Goal: Information Seeking & Learning: Learn about a topic

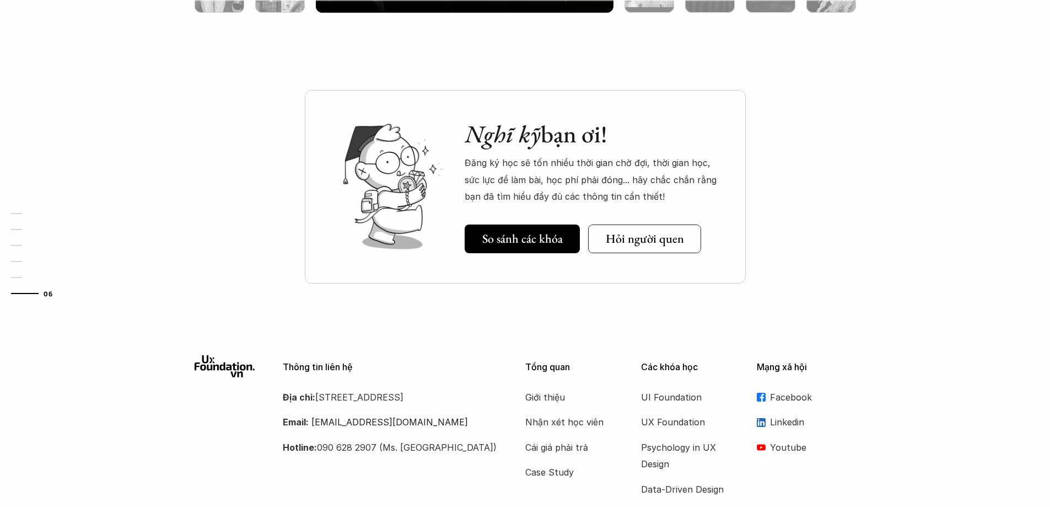
scroll to position [3856, 0]
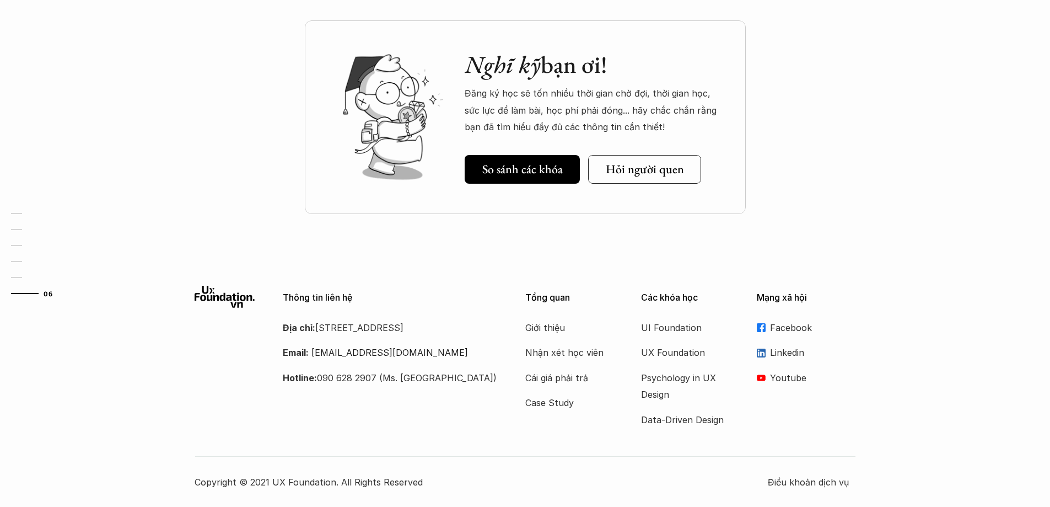
click at [154, 77] on div "Nghĩ kỹ bạn ơi! Đăng ký học sẽ tốn nhiều thời gian chờ đợi, thời gian học, sức …" at bounding box center [525, 144] width 1050 height 249
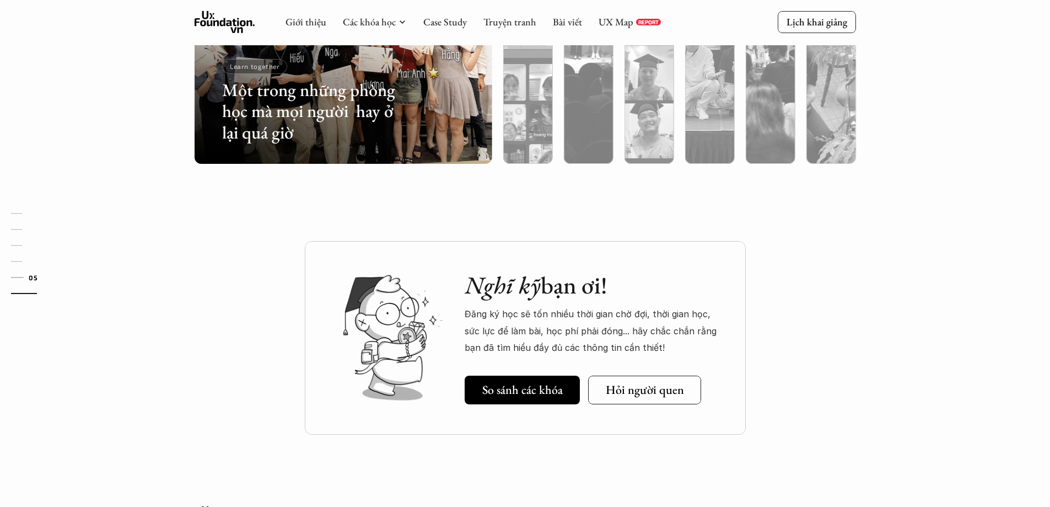
scroll to position [3415, 0]
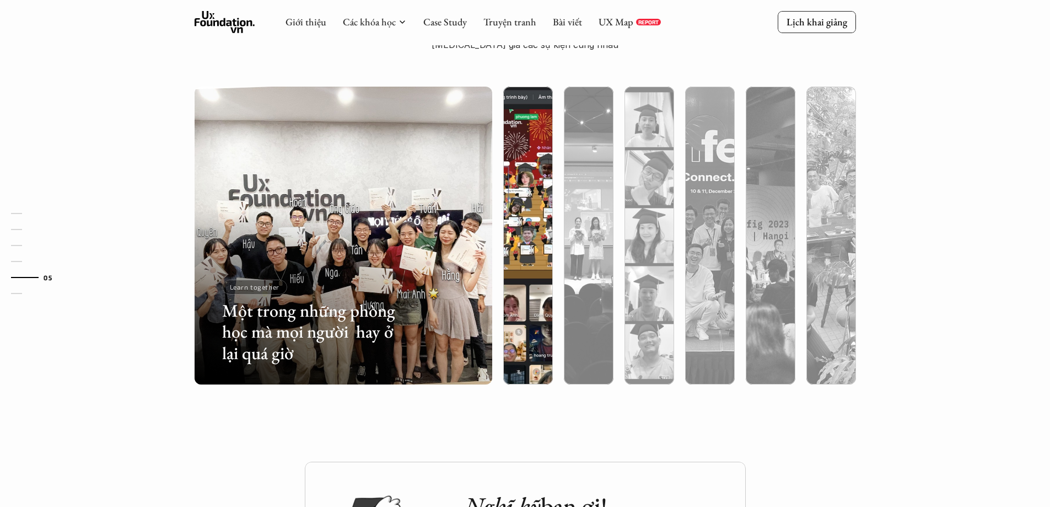
click at [525, 279] on div at bounding box center [528, 294] width 50 height 180
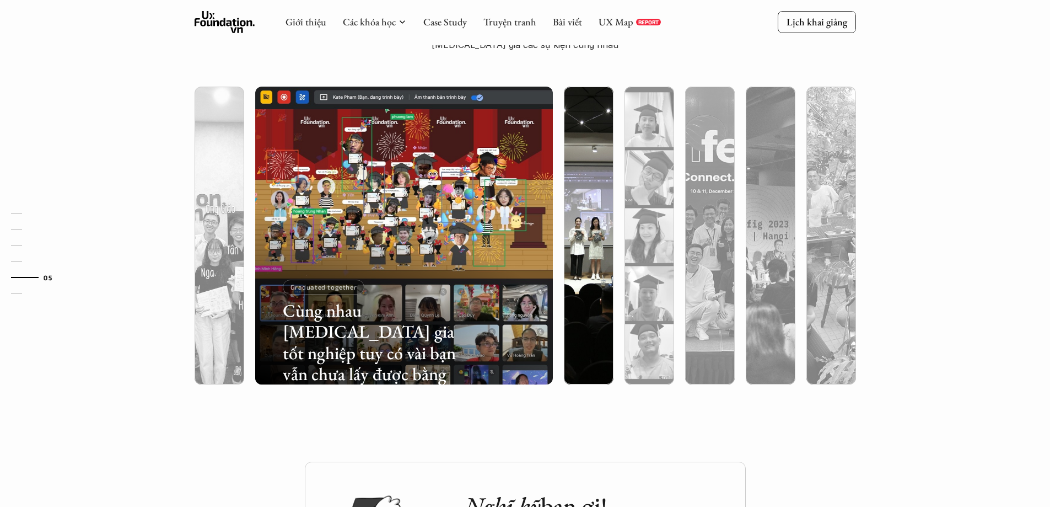
click at [581, 274] on div at bounding box center [589, 294] width 50 height 180
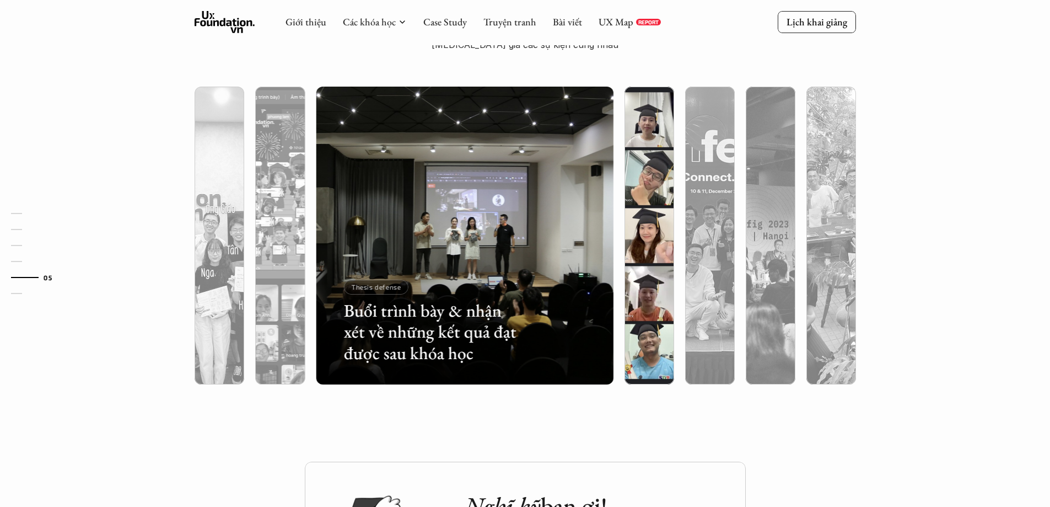
click at [642, 261] on div at bounding box center [649, 294] width 50 height 180
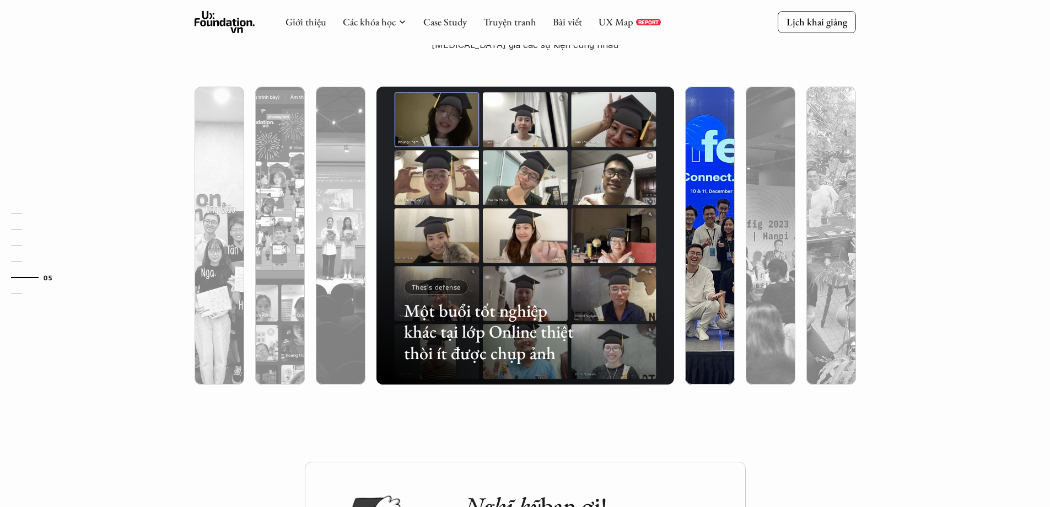
click at [711, 239] on div at bounding box center [710, 294] width 50 height 180
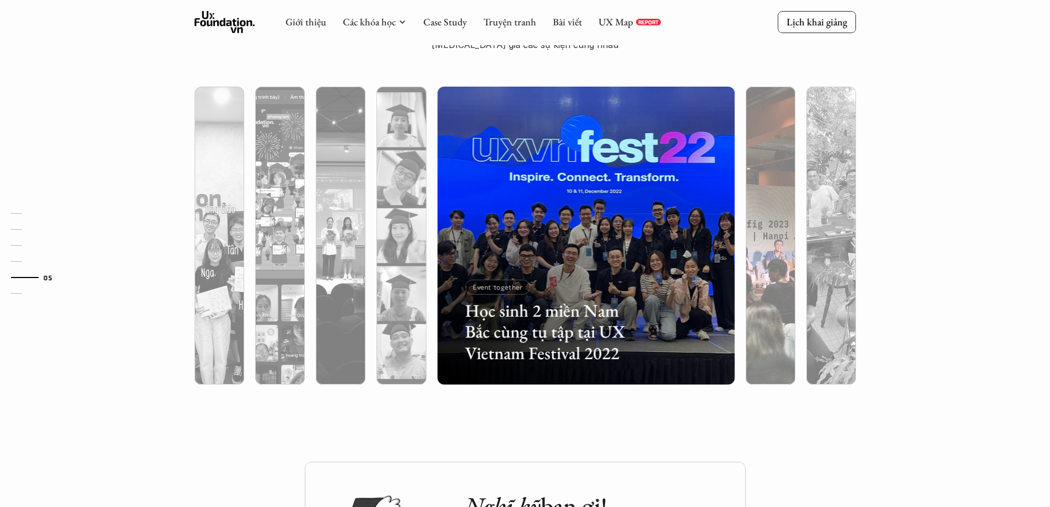
click at [749, 253] on div at bounding box center [771, 294] width 50 height 180
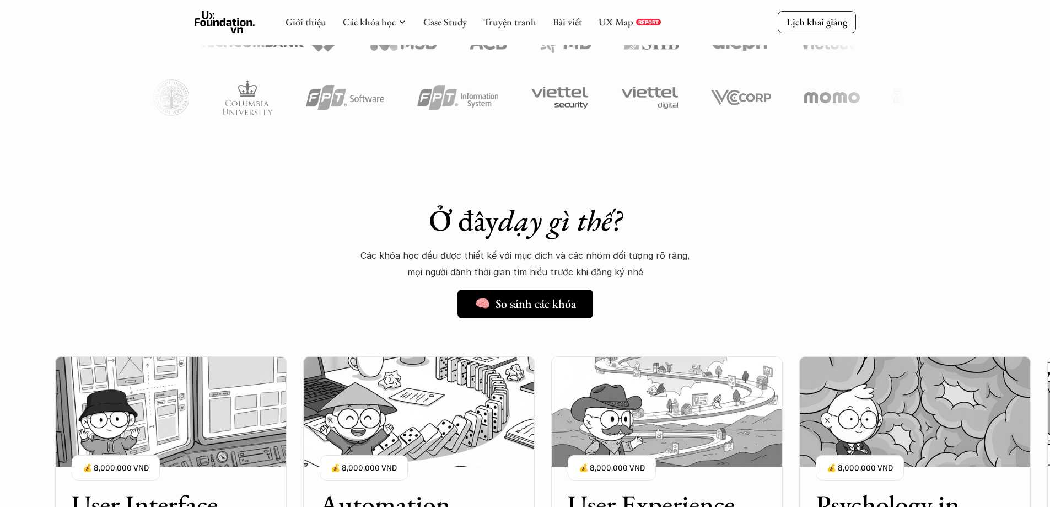
scroll to position [659, 0]
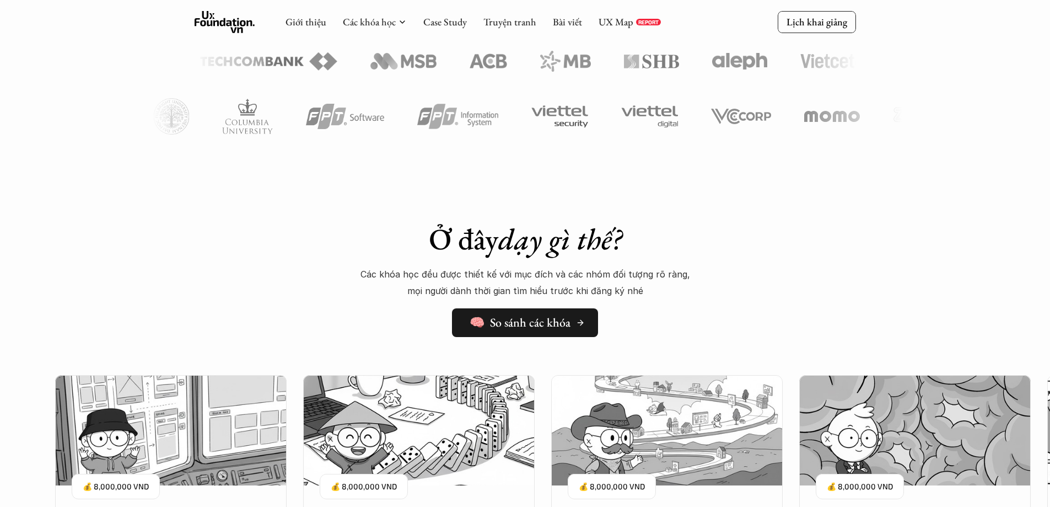
click at [531, 317] on h5 "🧠 So sánh các khóa" at bounding box center [520, 322] width 101 height 14
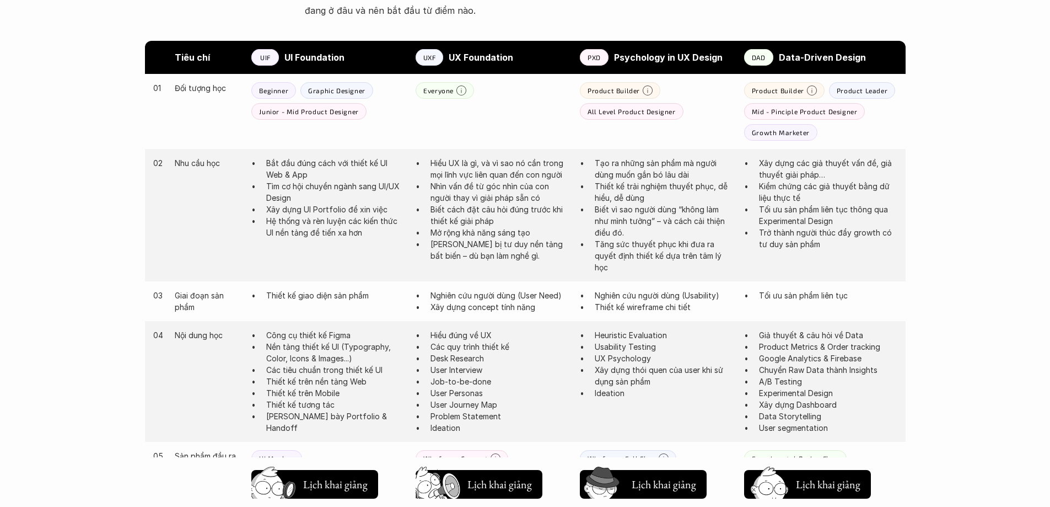
scroll to position [606, 0]
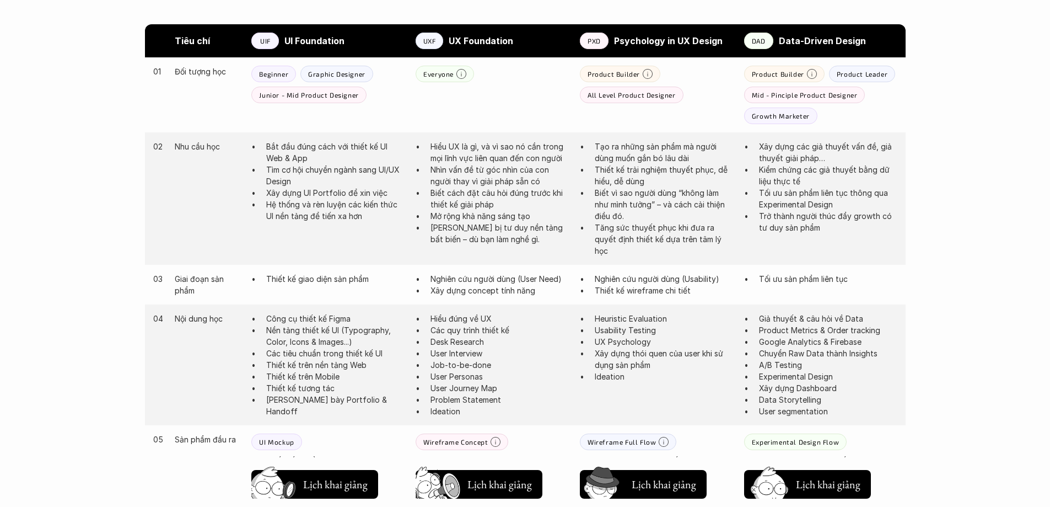
click at [69, 186] on div "Giới thiệu Các khóa học Case Study Truyện tranh Bài viết UX Map REPORT Lịch kha…" at bounding box center [525, 405] width 1050 height 2023
click at [637, 438] on p "Wireframe Full Flow" at bounding box center [622, 442] width 68 height 8
click at [662, 438] on icon at bounding box center [664, 442] width 10 height 10
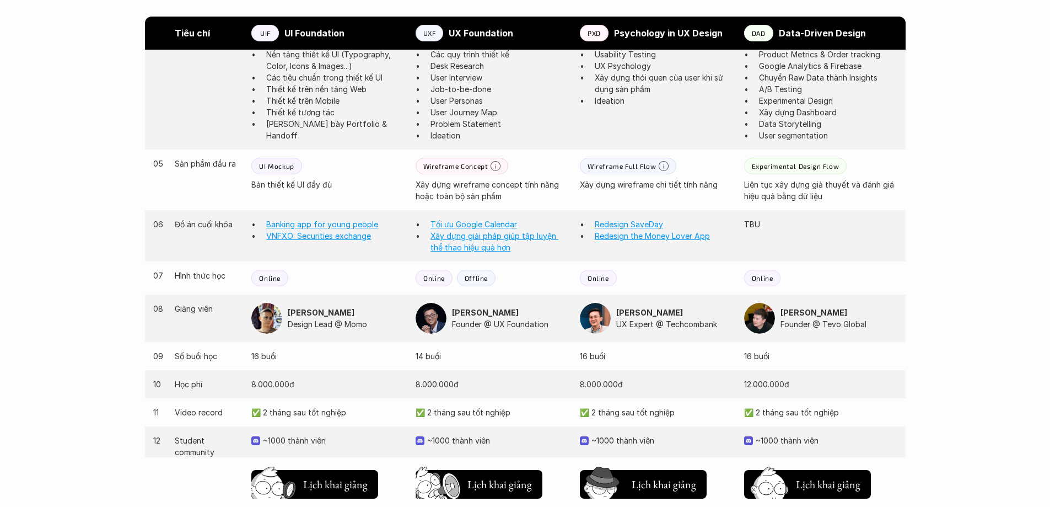
scroll to position [937, 0]
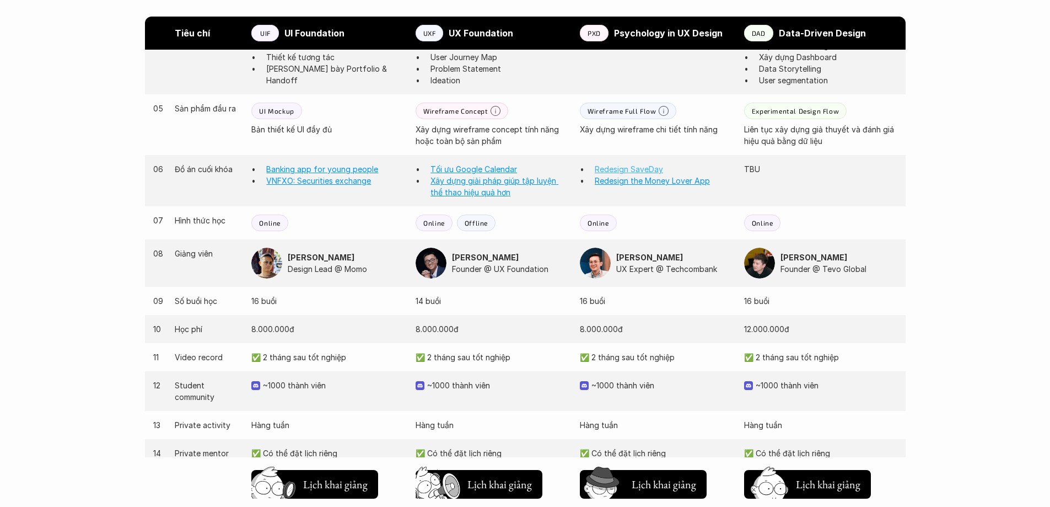
click at [656, 166] on link "Redesign SaveDay" at bounding box center [629, 168] width 68 height 9
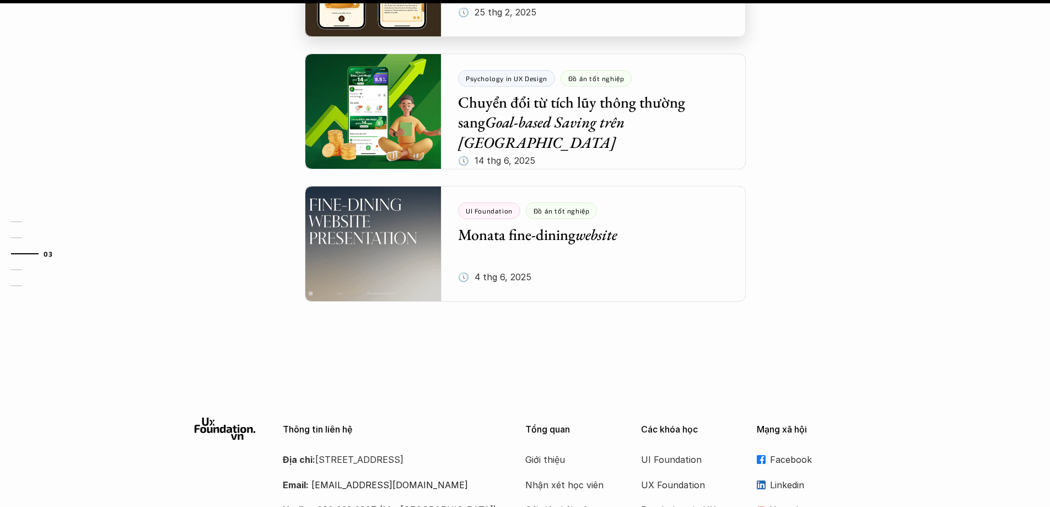
scroll to position [1526, 0]
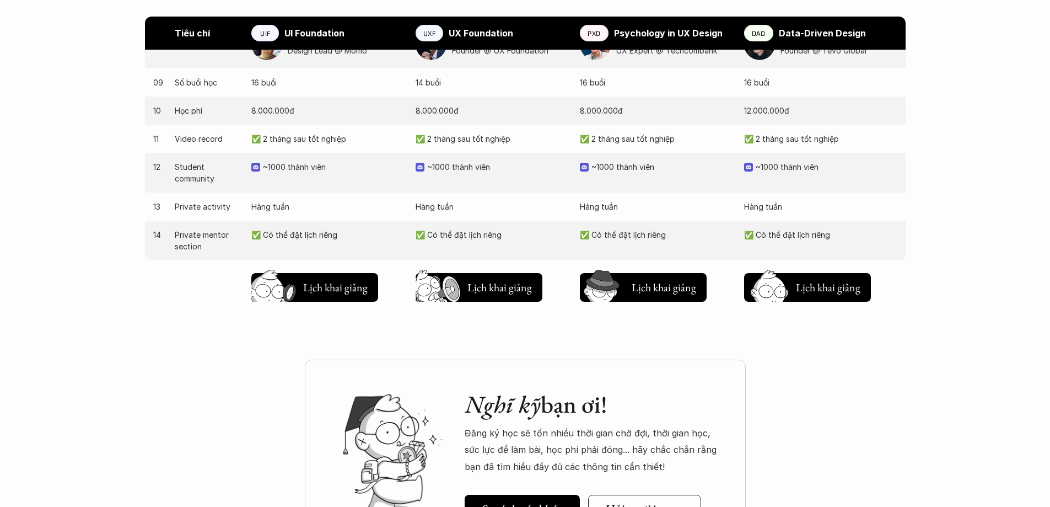
scroll to position [1157, 0]
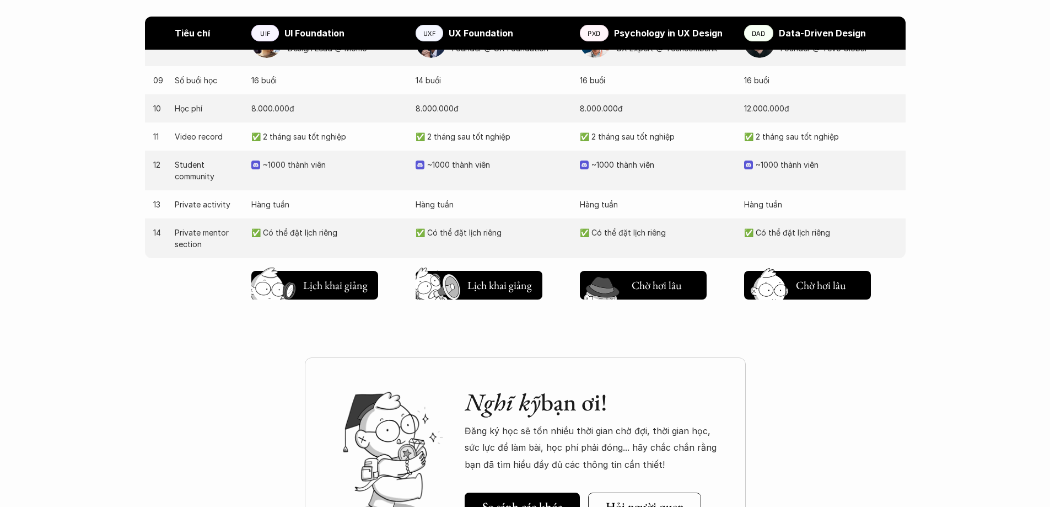
click at [651, 281] on h5 "Lịch khai giảng" at bounding box center [664, 283] width 64 height 15
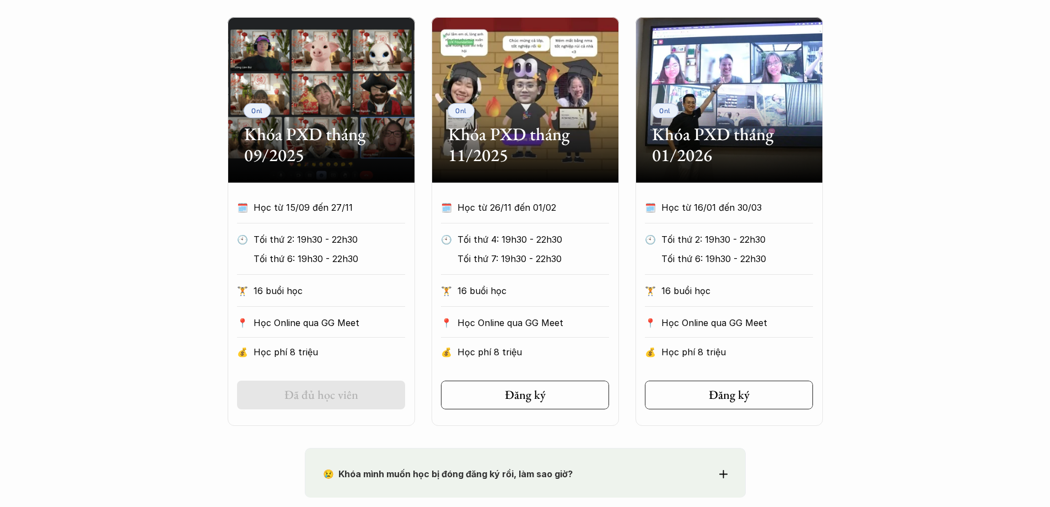
scroll to position [534, 0]
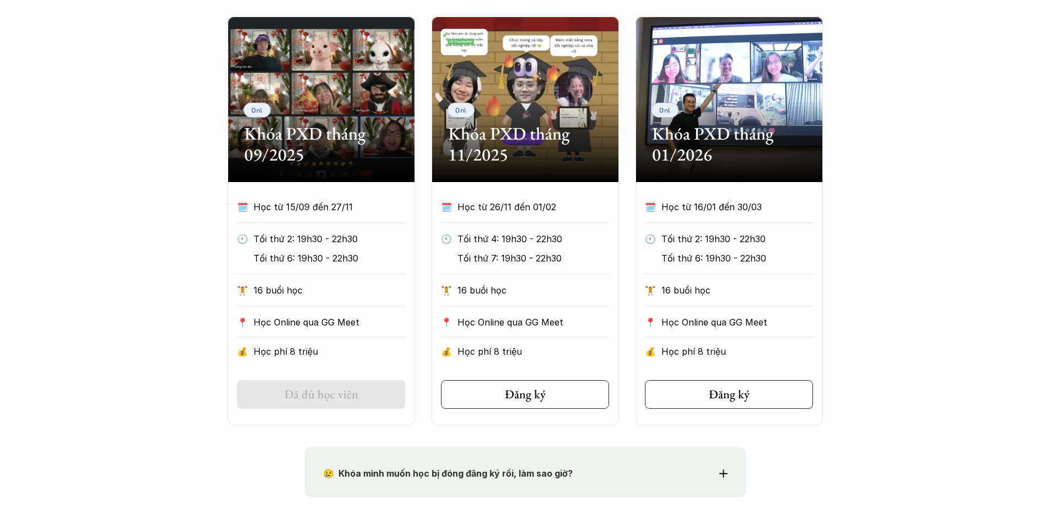
click at [536, 207] on p "Học từ 26/11 đến 01/02" at bounding box center [522, 206] width 131 height 17
click at [514, 394] on h5 "Đăng ký" at bounding box center [523, 394] width 41 height 14
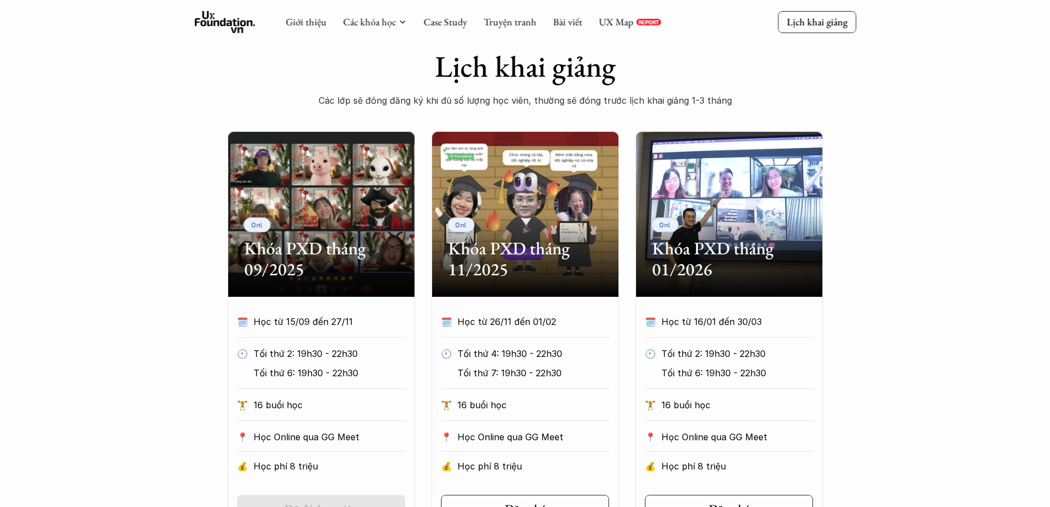
scroll to position [313, 0]
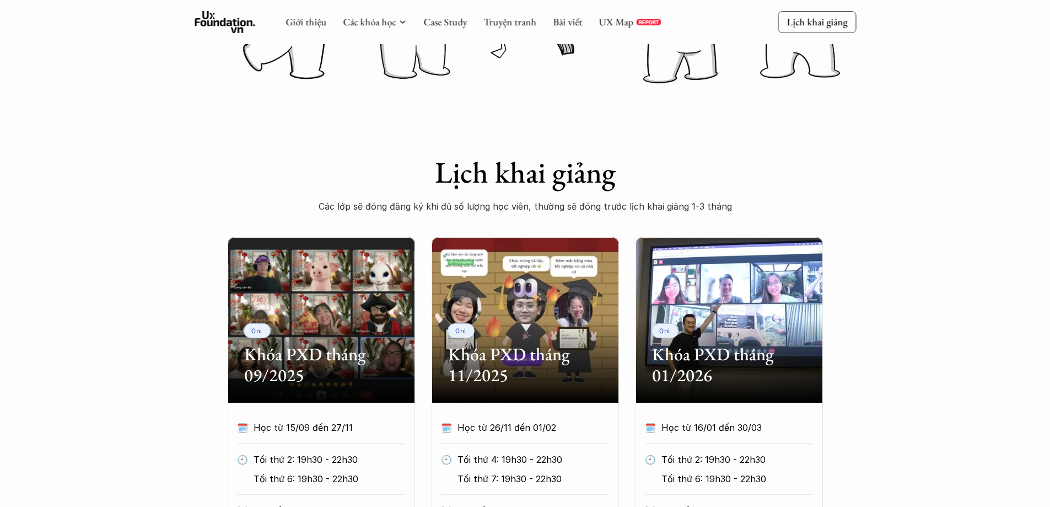
click at [232, 22] on icon at bounding box center [225, 22] width 61 height 22
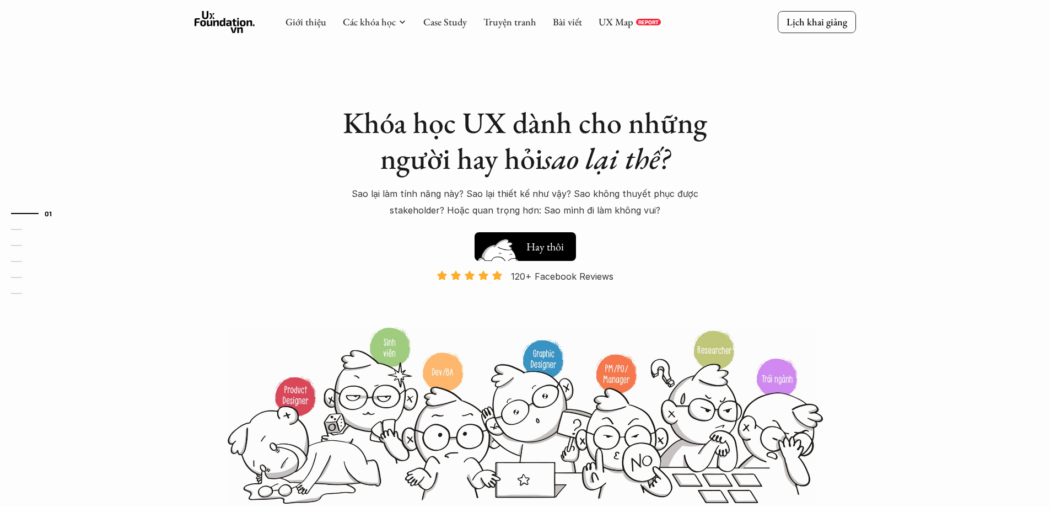
click at [545, 244] on h5 "Xem thử" at bounding box center [545, 243] width 38 height 15
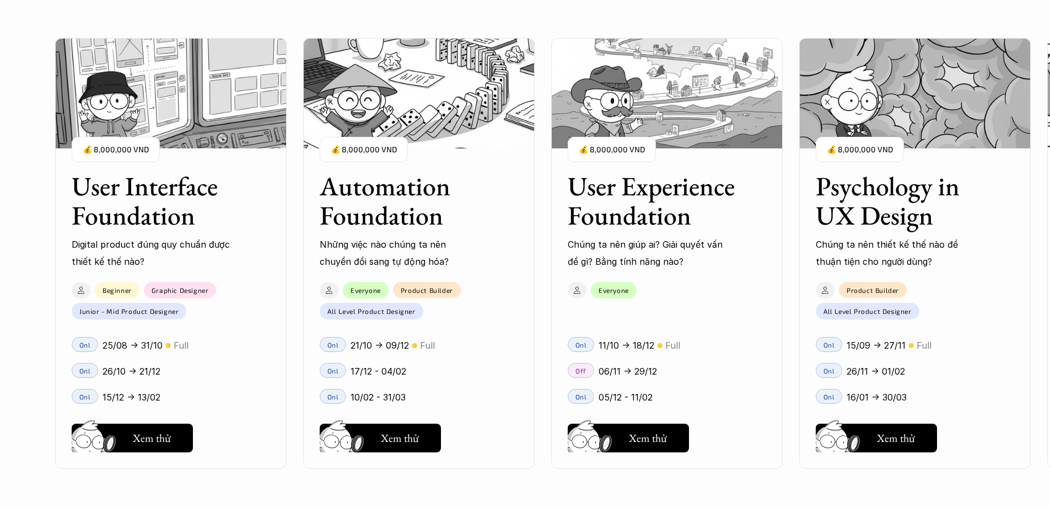
scroll to position [1001, 0]
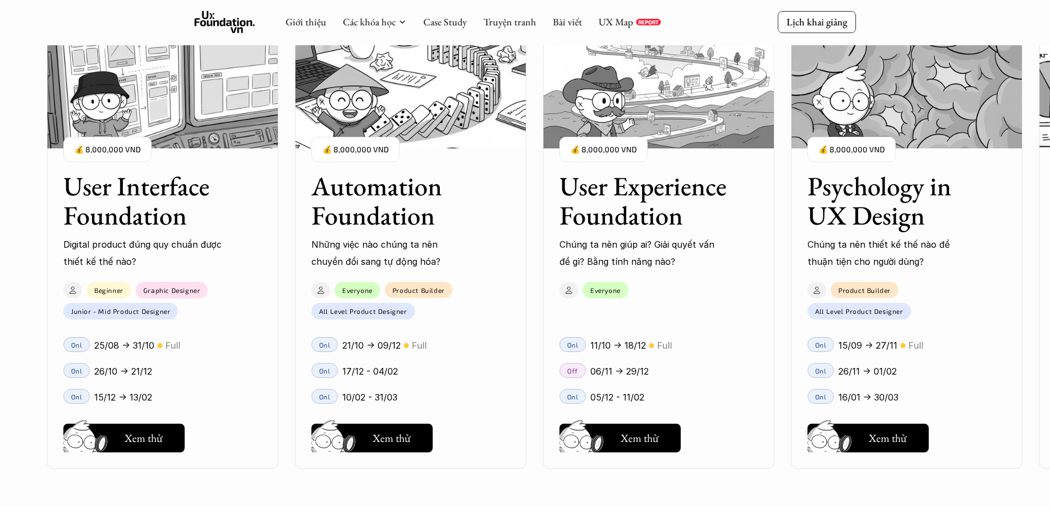
drag, startPoint x: 911, startPoint y: 219, endPoint x: 422, endPoint y: 265, distance: 491.0
click at [422, 265] on div "User Interface Foundation Digital product đúng quy chuẩn được thiết kế thế nào?…" at bounding box center [525, 253] width 940 height 507
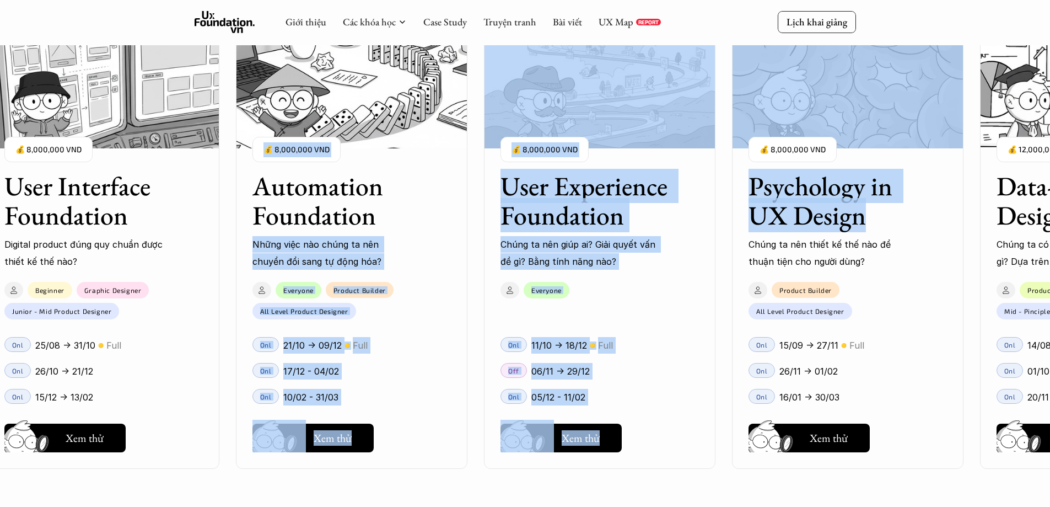
drag, startPoint x: 798, startPoint y: 225, endPoint x: 473, endPoint y: 258, distance: 325.7
click at [473, 258] on div "User Interface Foundation Digital product đúng quy chuẩn được thiết kế thế nào?…" at bounding box center [525, 253] width 940 height 507
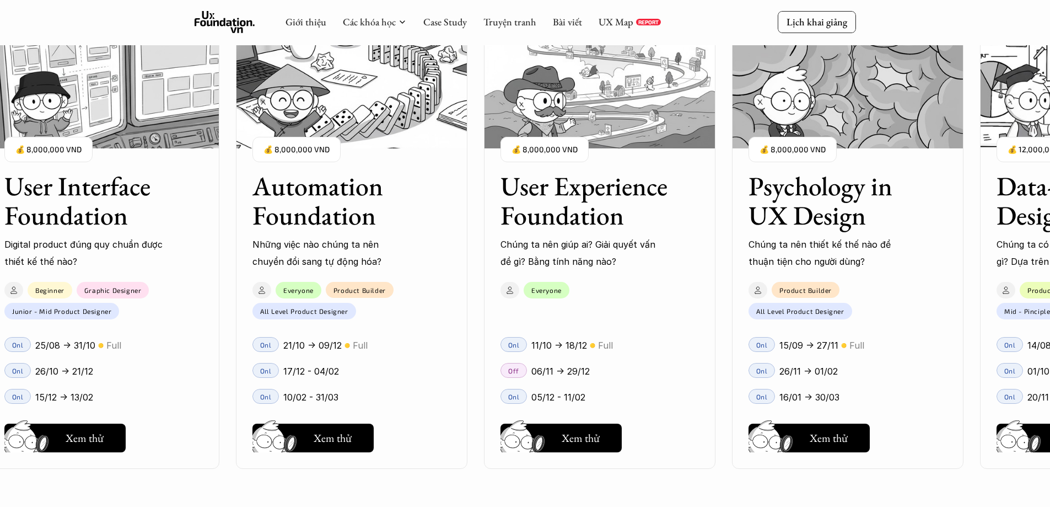
click at [962, 497] on div "User Interface Foundation Digital product đúng quy chuẩn được thiết kế thế nào?…" at bounding box center [600, 253] width 1224 height 507
click at [806, 184] on h3 "Psychology in UX Design" at bounding box center [833, 200] width 171 height 58
click at [816, 90] on img at bounding box center [847, 93] width 231 height 110
click at [836, 447] on button "Hay thôi Xem thử" at bounding box center [808, 437] width 121 height 29
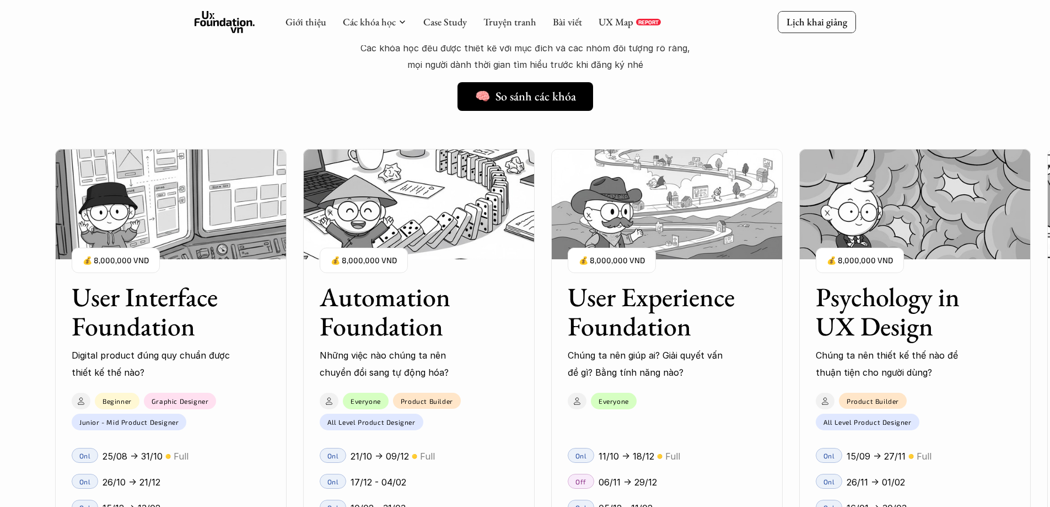
scroll to position [781, 0]
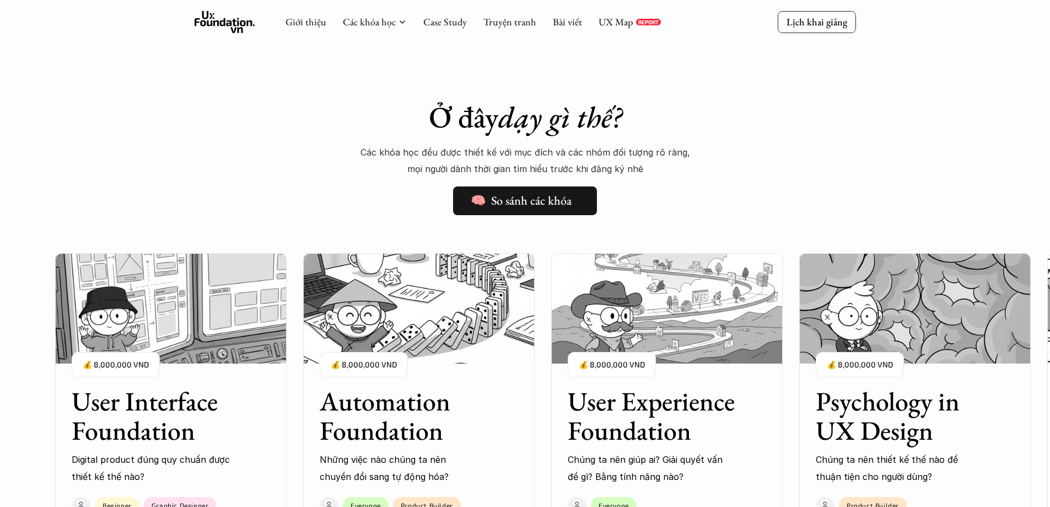
click at [525, 193] on h5 "🧠 So sánh các khóa" at bounding box center [521, 200] width 101 height 14
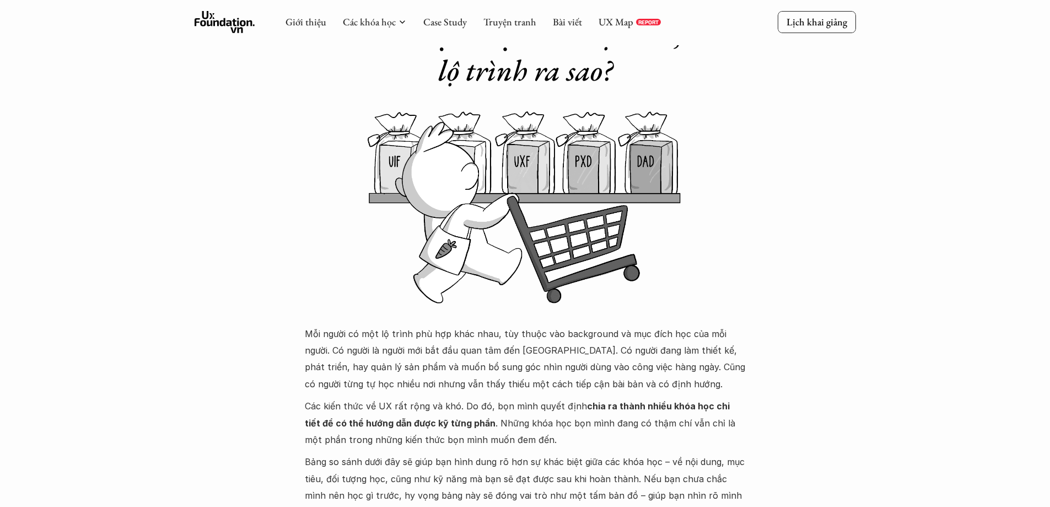
scroll to position [84, 0]
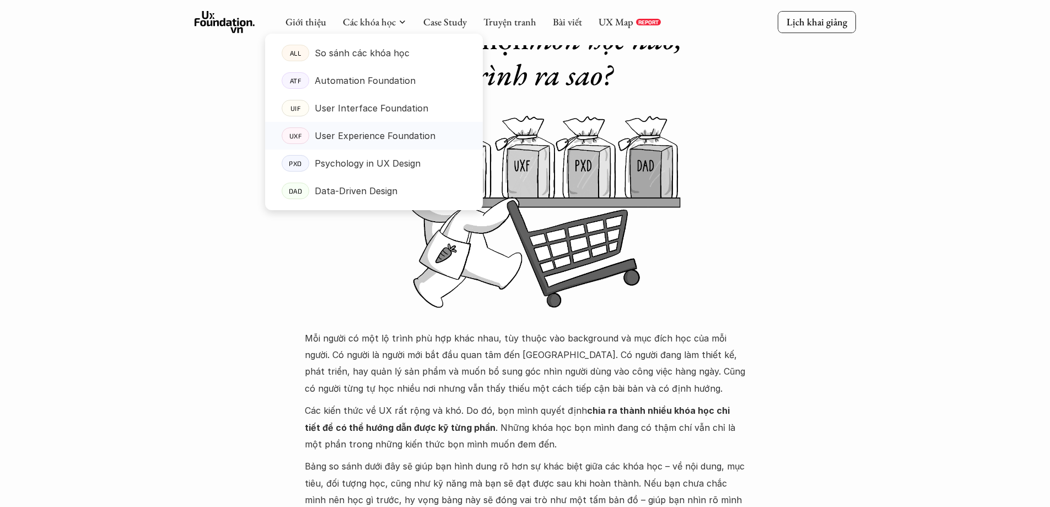
click at [396, 131] on p "User Experience Foundation" at bounding box center [375, 135] width 121 height 17
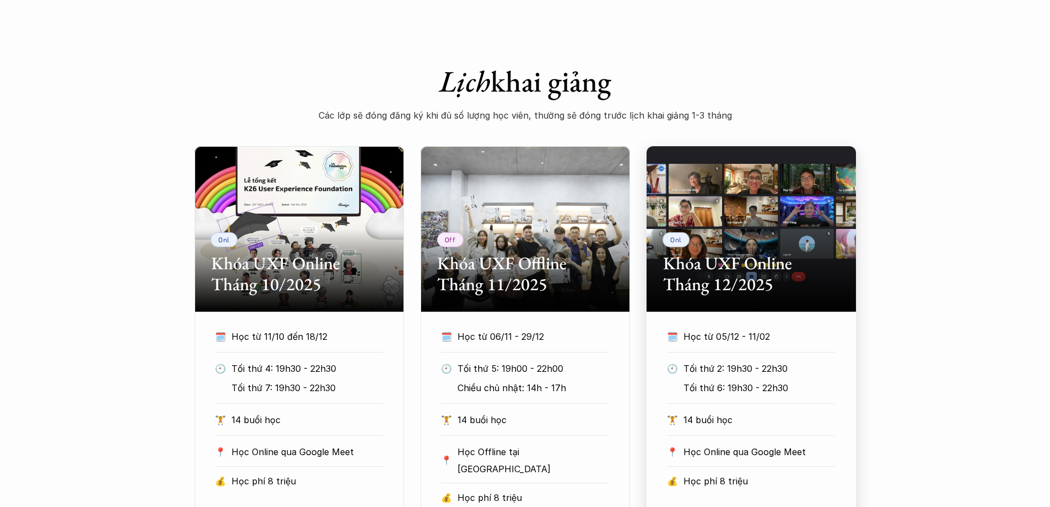
scroll to position [606, 0]
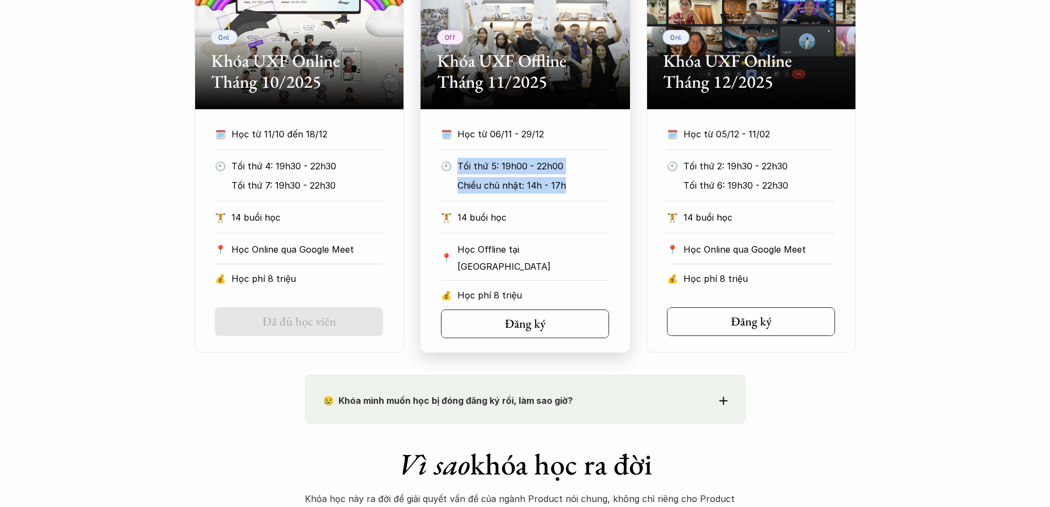
drag, startPoint x: 579, startPoint y: 185, endPoint x: 461, endPoint y: 164, distance: 119.8
click at [461, 164] on div "Tối thứ 5: 19h00 - 22h00 Chiều chủ nhật: 14h - 17h" at bounding box center [533, 176] width 152 height 36
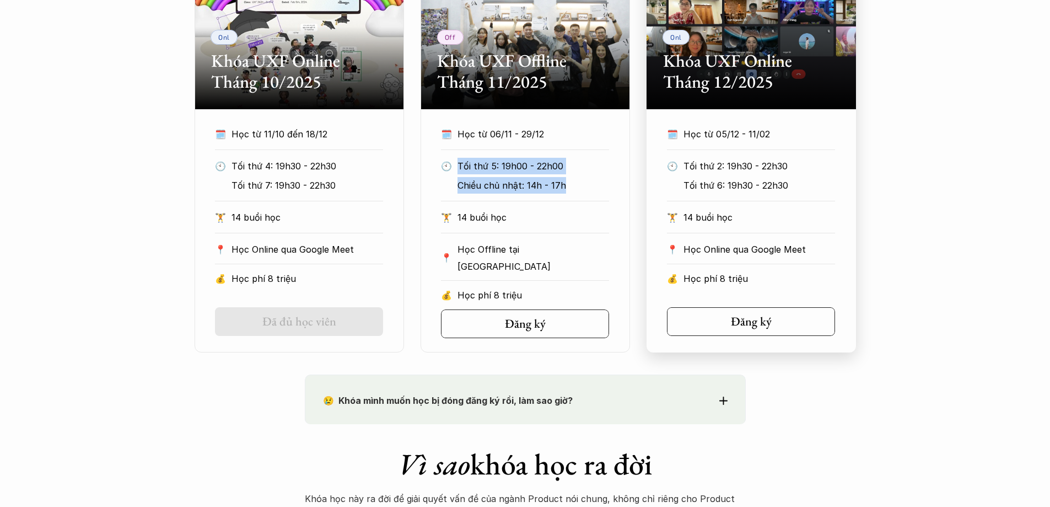
copy div "Tối thứ 5: 19h00 - 22h00 Chiều chủ nhật: 14h - 17h"
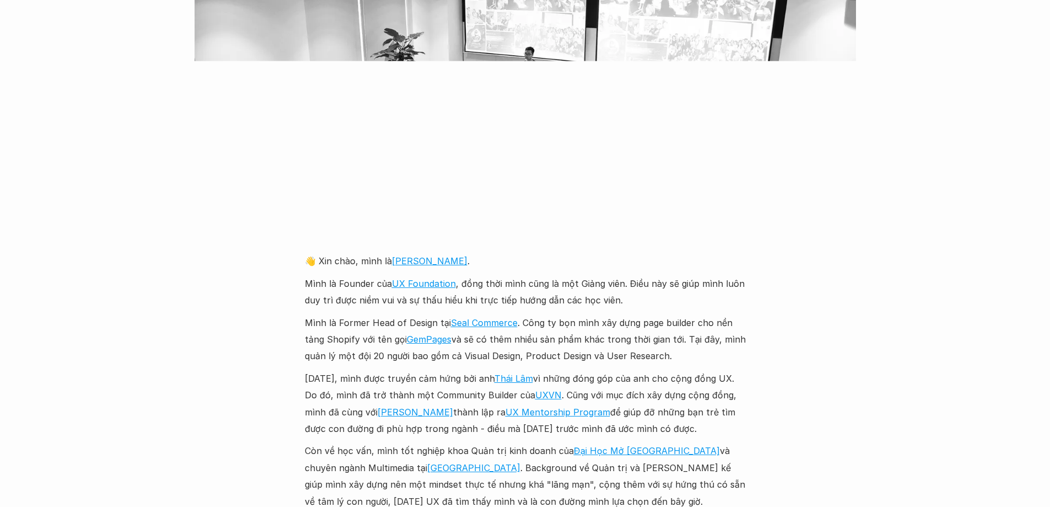
scroll to position [2480, 0]
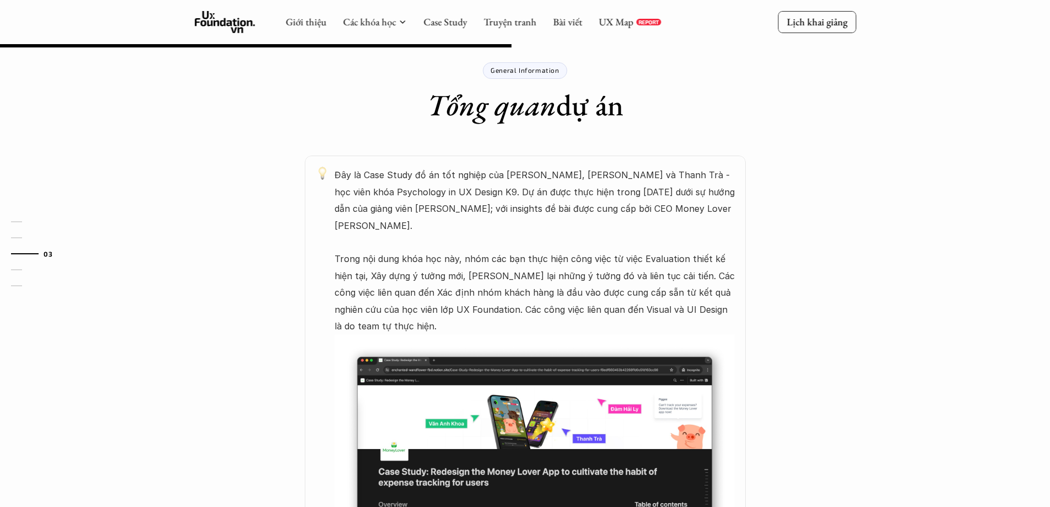
scroll to position [496, 0]
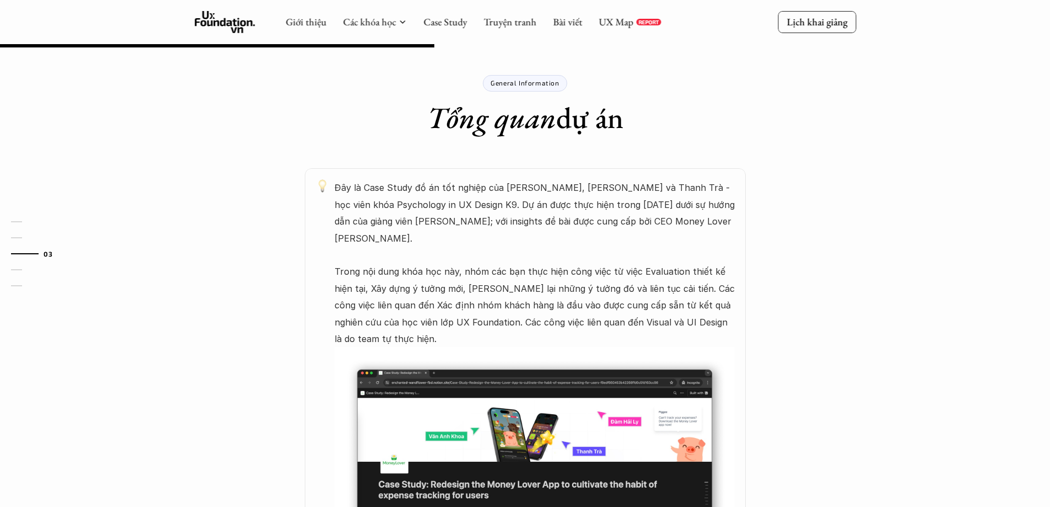
click at [413, 465] on img at bounding box center [535, 482] width 400 height 270
click at [476, 309] on p "Đây là Case Study đồ án tốt nghiệp của Văn Anh Khoa, Đàm Hải Ly và Thanh Trà - …" at bounding box center [535, 263] width 400 height 168
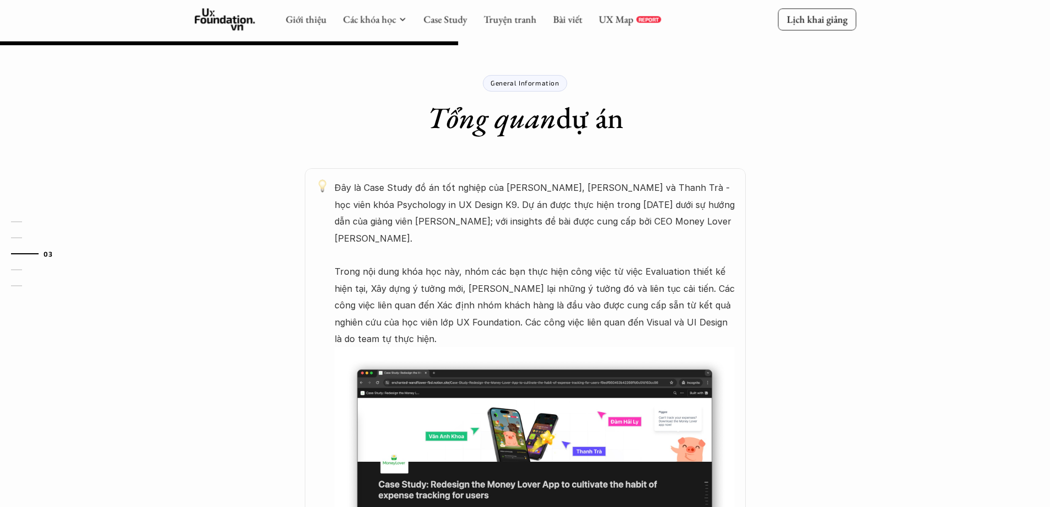
scroll to position [606, 0]
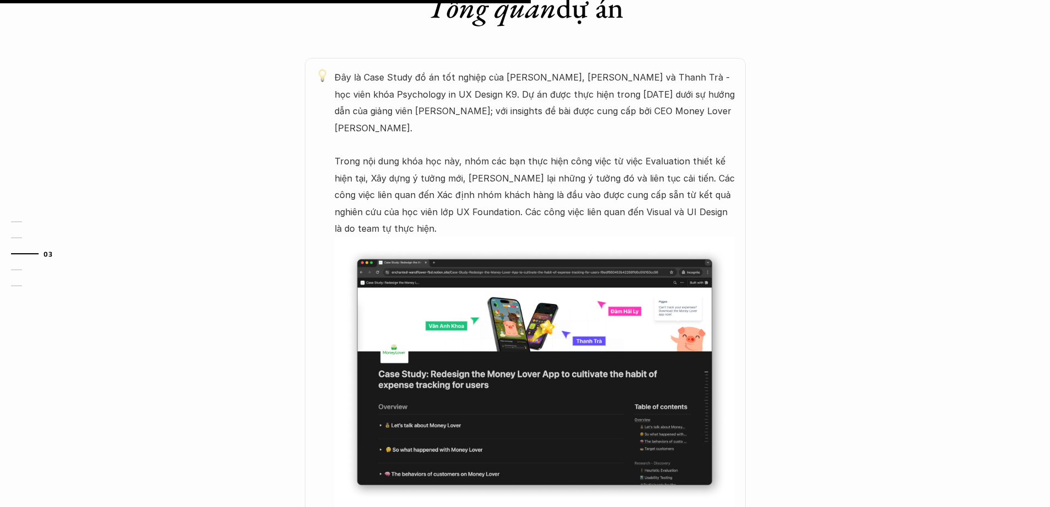
click at [526, 304] on img at bounding box center [535, 371] width 400 height 270
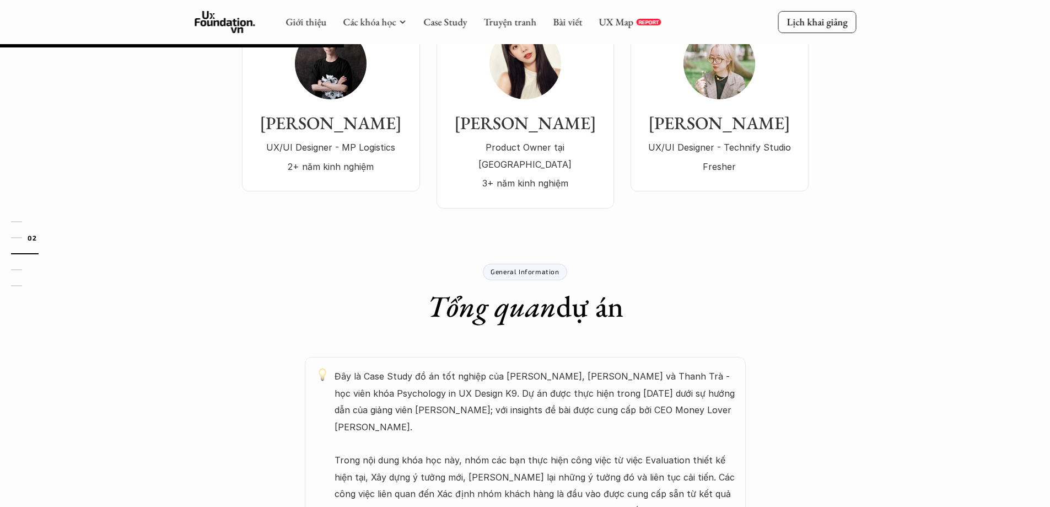
scroll to position [165, 0]
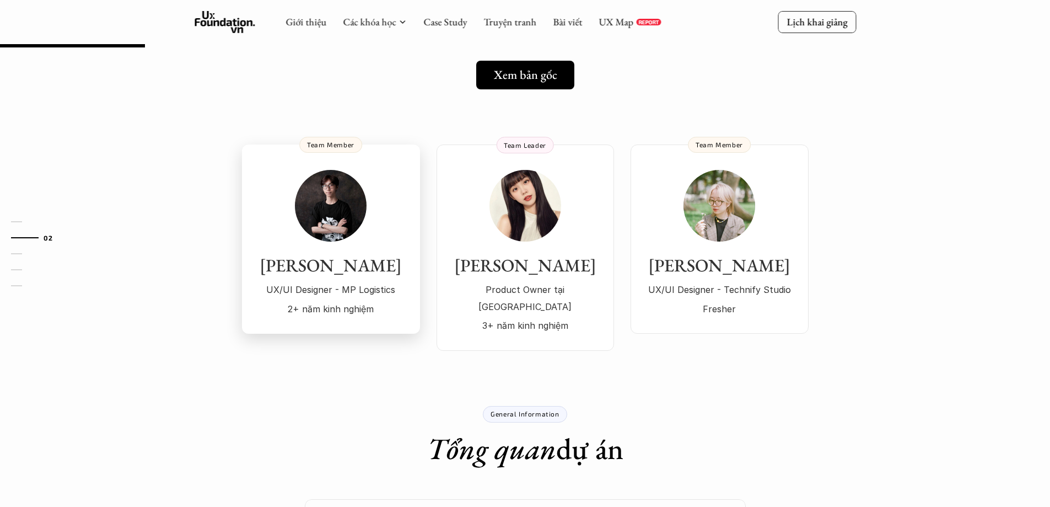
click at [339, 204] on img at bounding box center [331, 206] width 72 height 72
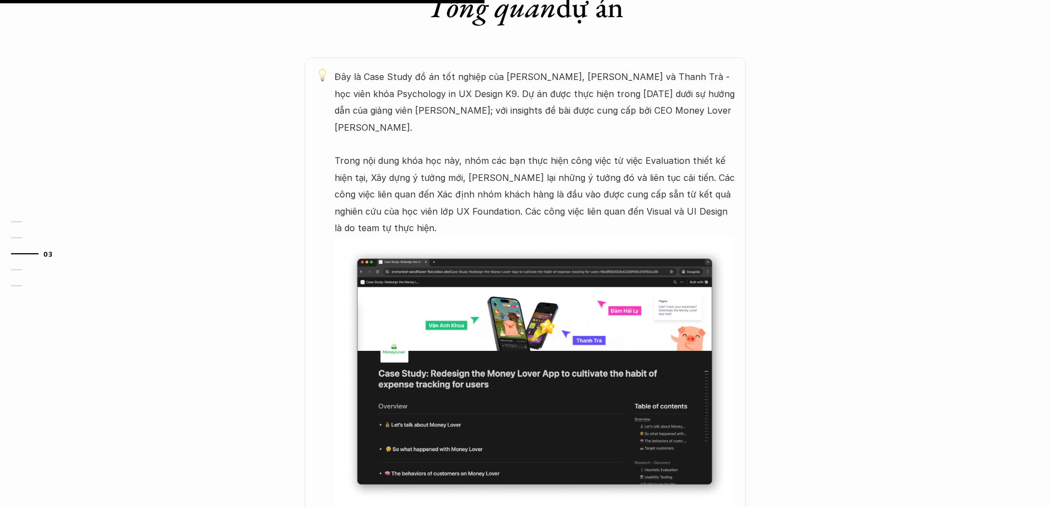
scroll to position [827, 0]
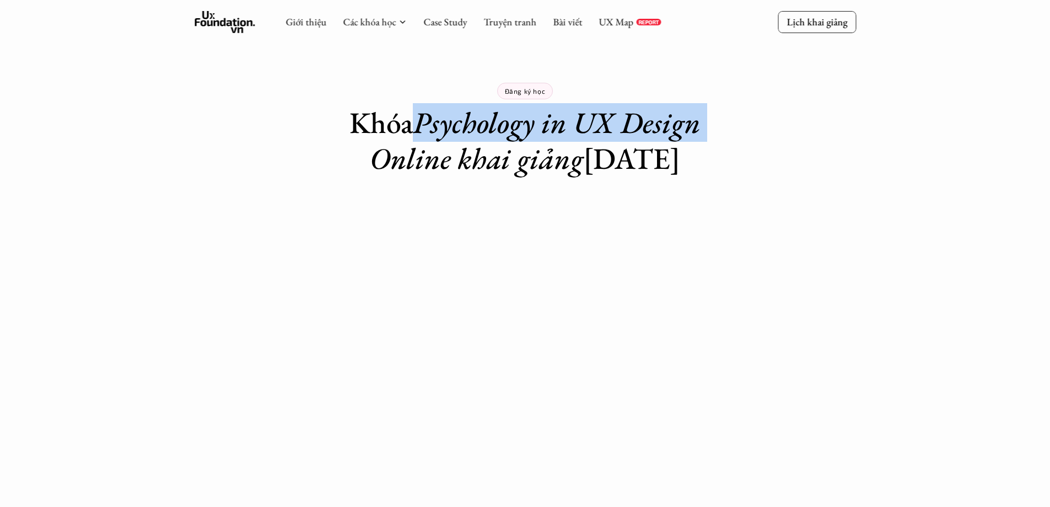
drag, startPoint x: 424, startPoint y: 120, endPoint x: 721, endPoint y: 125, distance: 296.6
click at [721, 125] on div "Đăng ký học Khóa Psychology in UX Design Online khai giảng 26/11/2025" at bounding box center [525, 88] width 441 height 176
copy em "Psychology in UX Design"
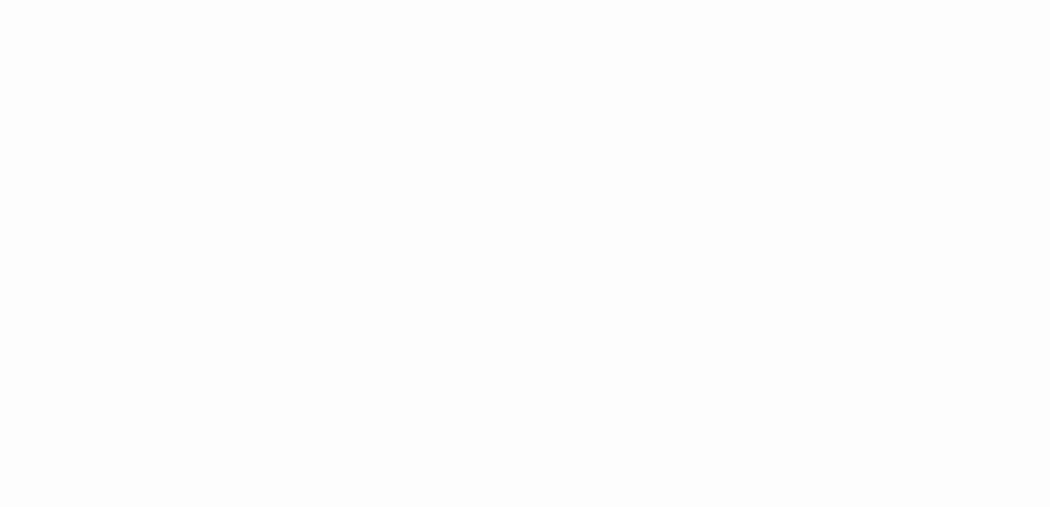
scroll to position [1213, 0]
drag, startPoint x: 1003, startPoint y: 143, endPoint x: 1008, endPoint y: 130, distance: 13.4
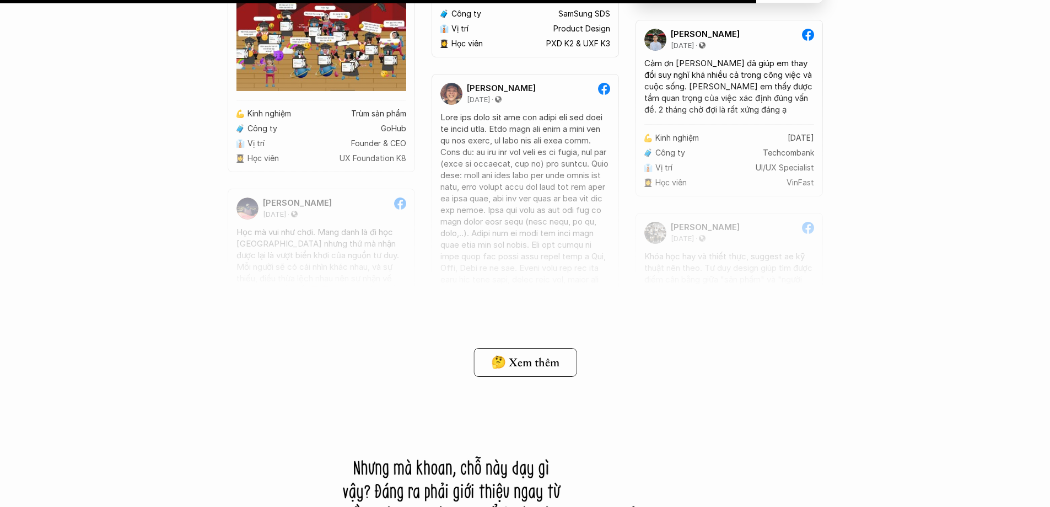
scroll to position [8598, 0]
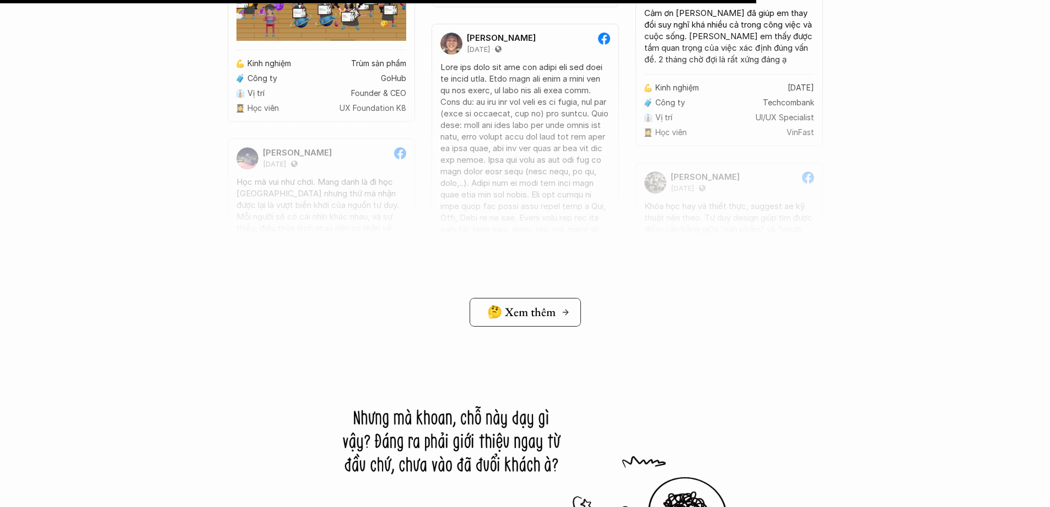
click at [504, 321] on link "🤔 Xem thêm" at bounding box center [525, 312] width 111 height 29
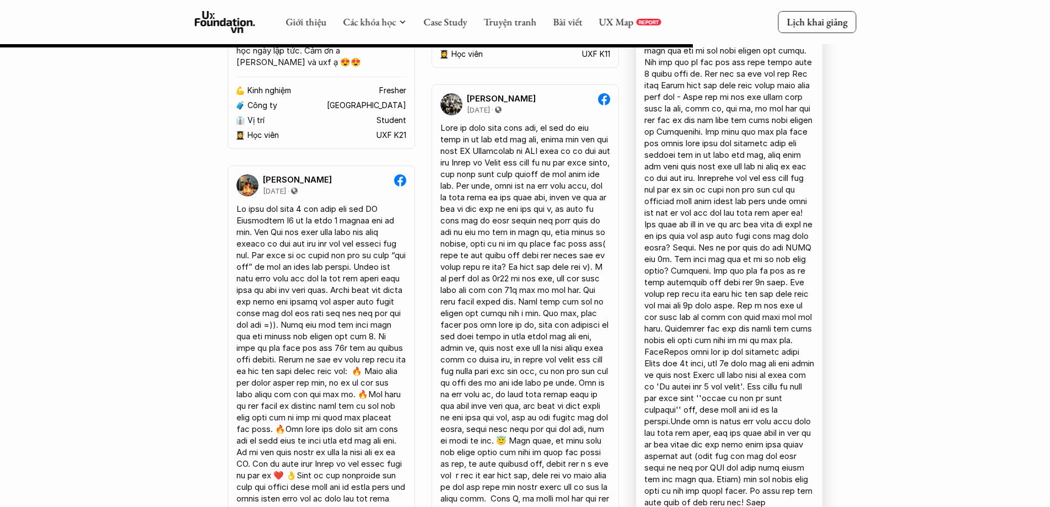
scroll to position [7881, 0]
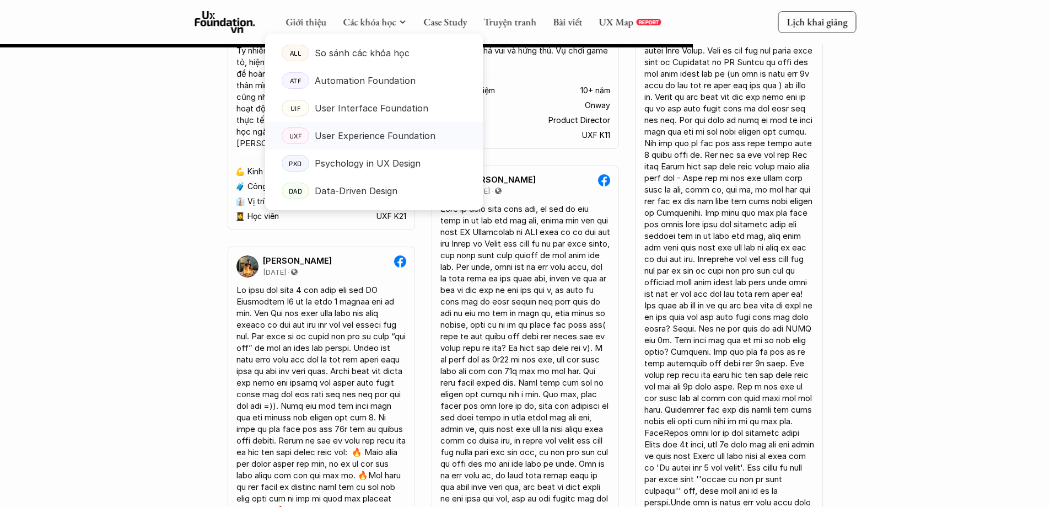
click at [407, 137] on p "User Experience Foundation" at bounding box center [375, 135] width 121 height 17
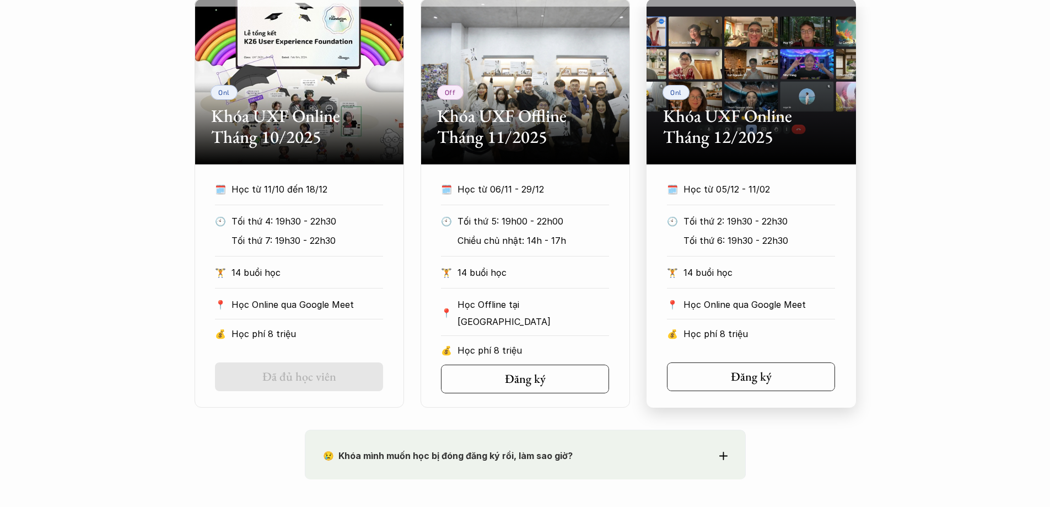
scroll to position [496, 0]
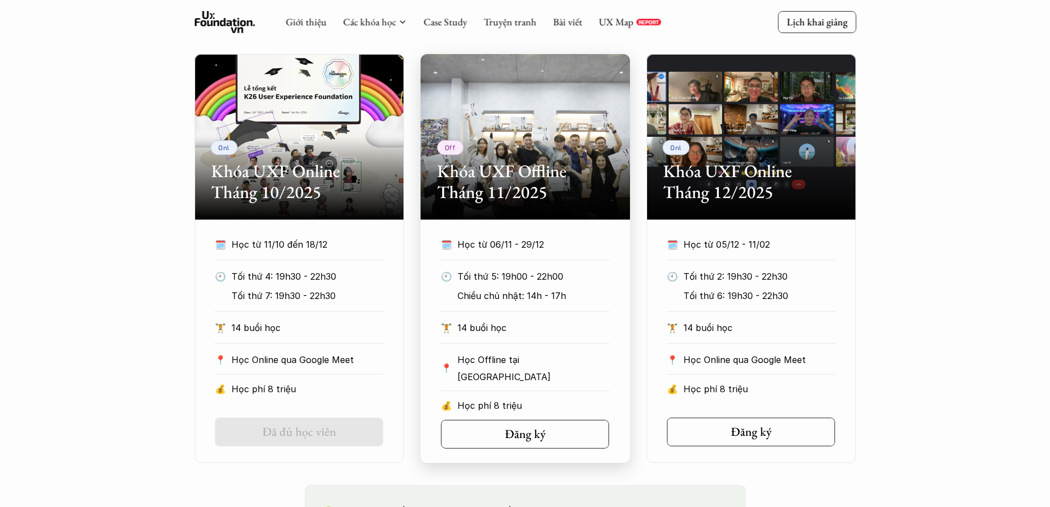
click at [498, 163] on h2 "Khóa UXF Offline Tháng 11/2025" at bounding box center [525, 181] width 176 height 42
click at [527, 427] on h5 "Đăng ký" at bounding box center [523, 434] width 41 height 14
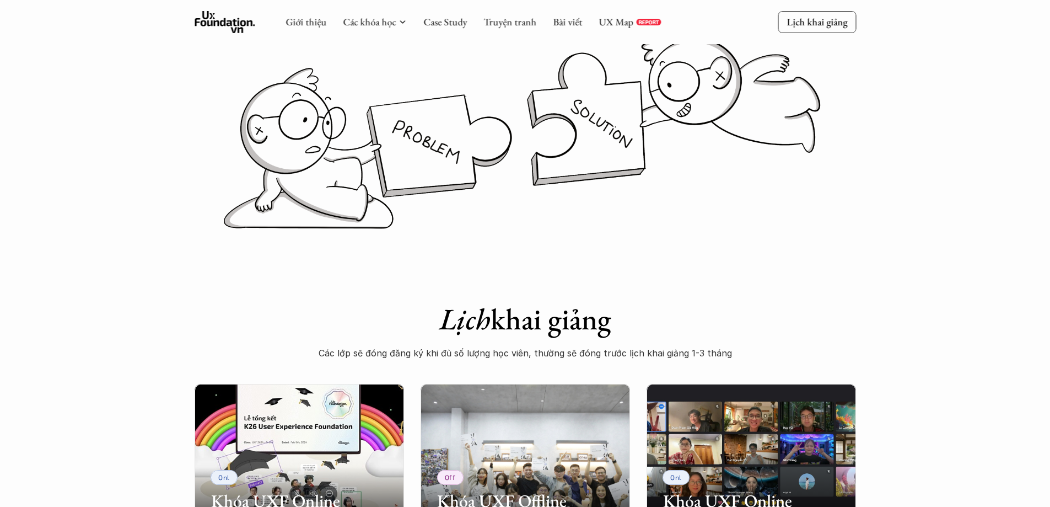
scroll to position [165, 0]
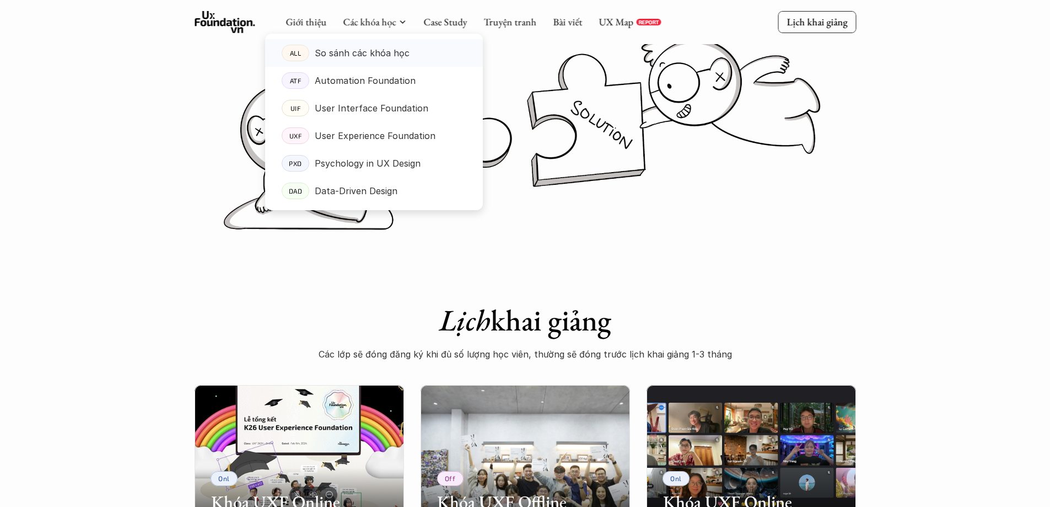
click at [367, 57] on p "So sánh các khóa học" at bounding box center [362, 53] width 95 height 17
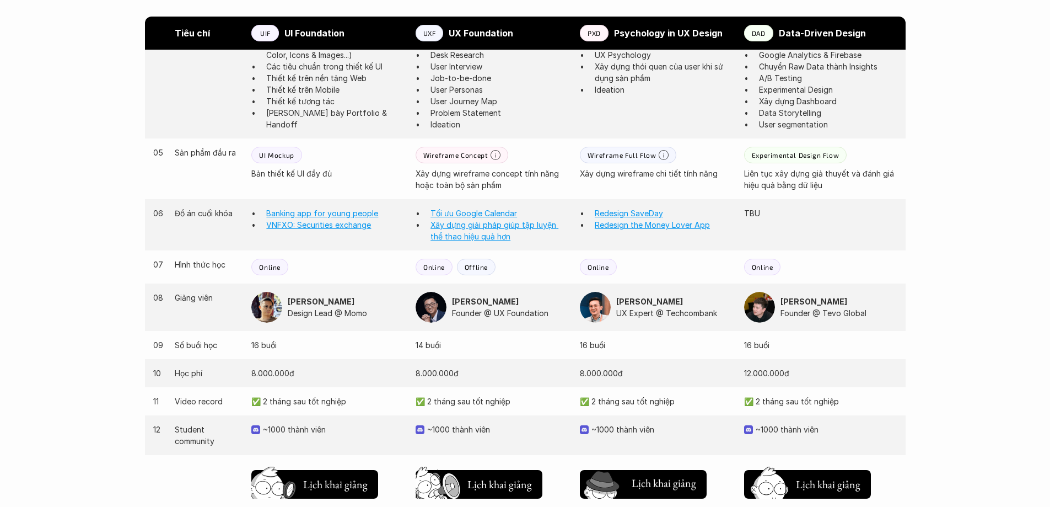
scroll to position [937, 0]
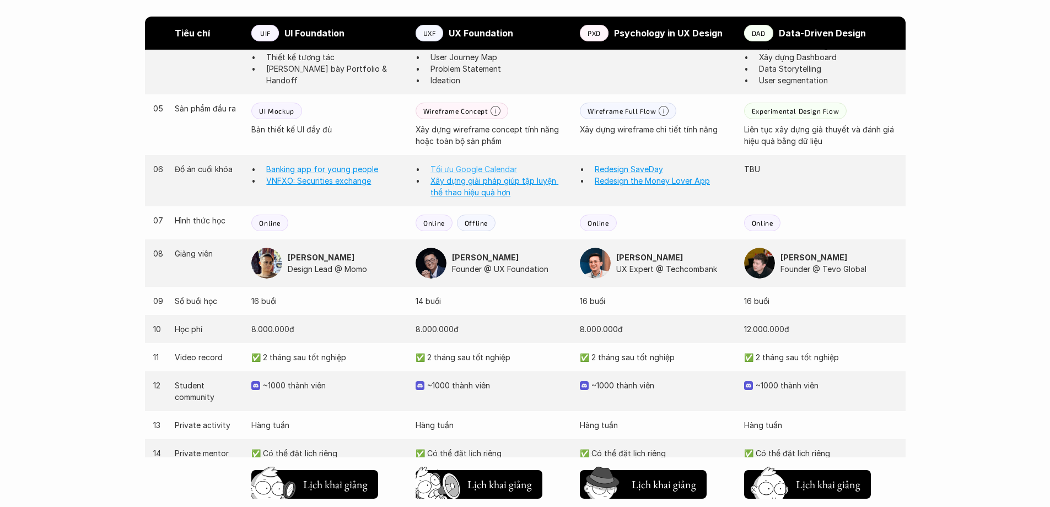
click at [460, 172] on link "Tối ưu Google Calendar" at bounding box center [473, 168] width 87 height 9
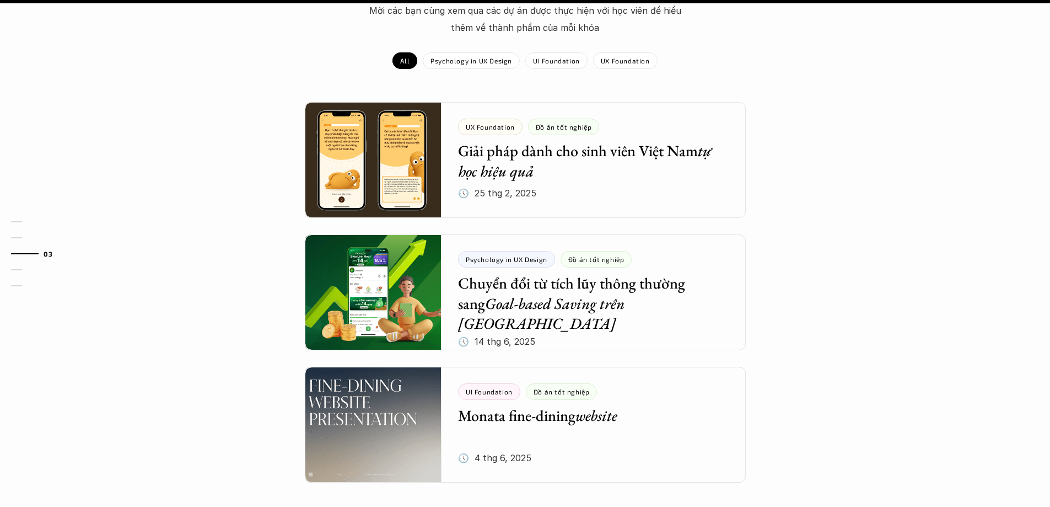
scroll to position [1268, 0]
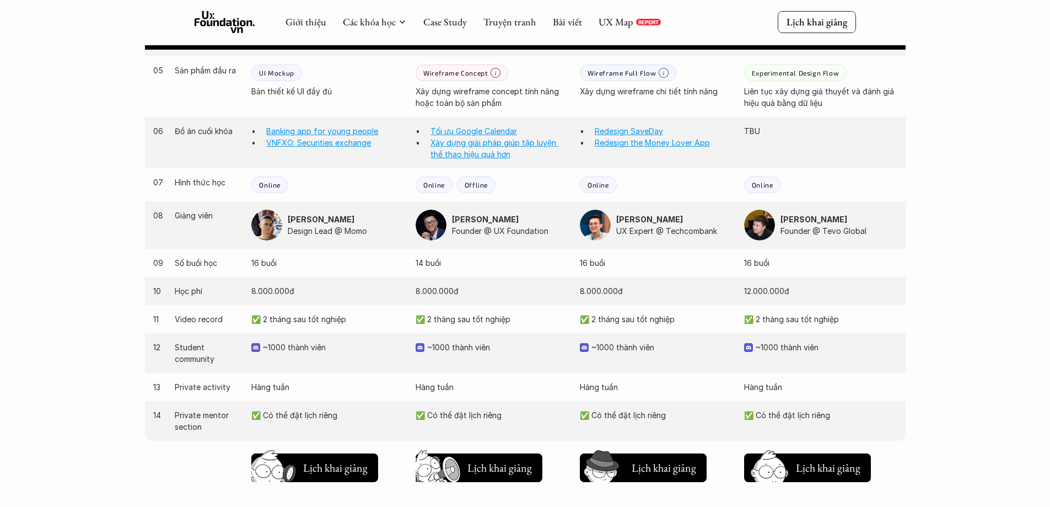
scroll to position [992, 0]
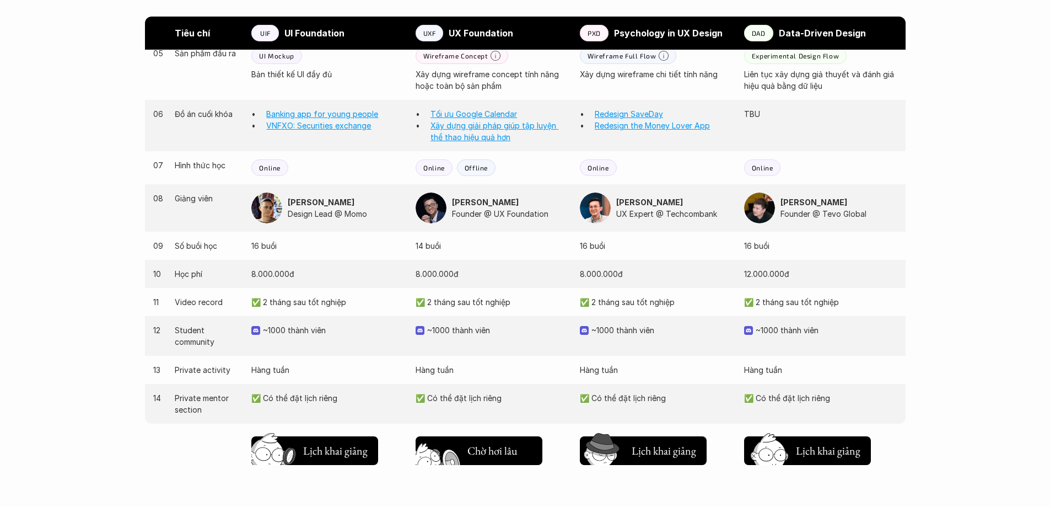
click at [478, 446] on h5 "Lịch khai giảng" at bounding box center [499, 447] width 64 height 15
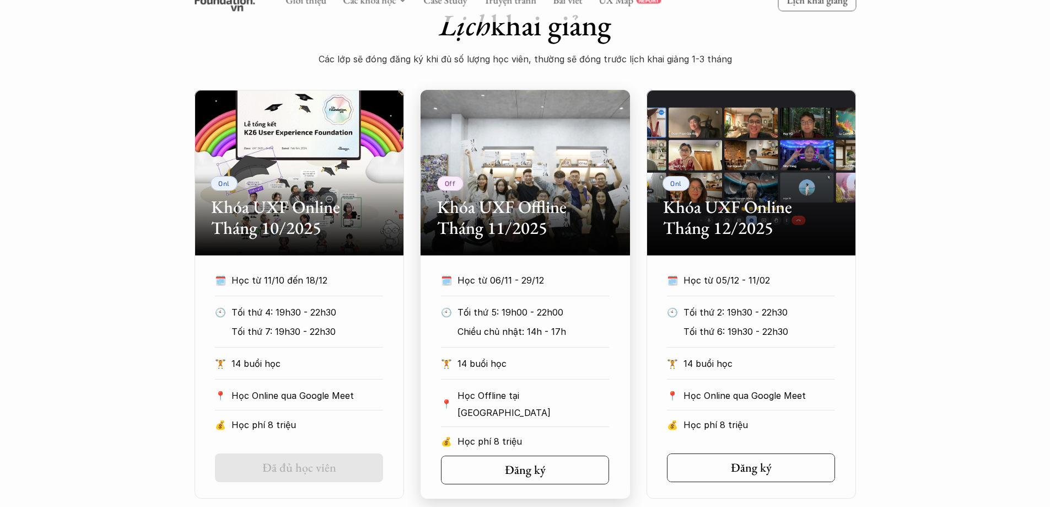
scroll to position [478, 0]
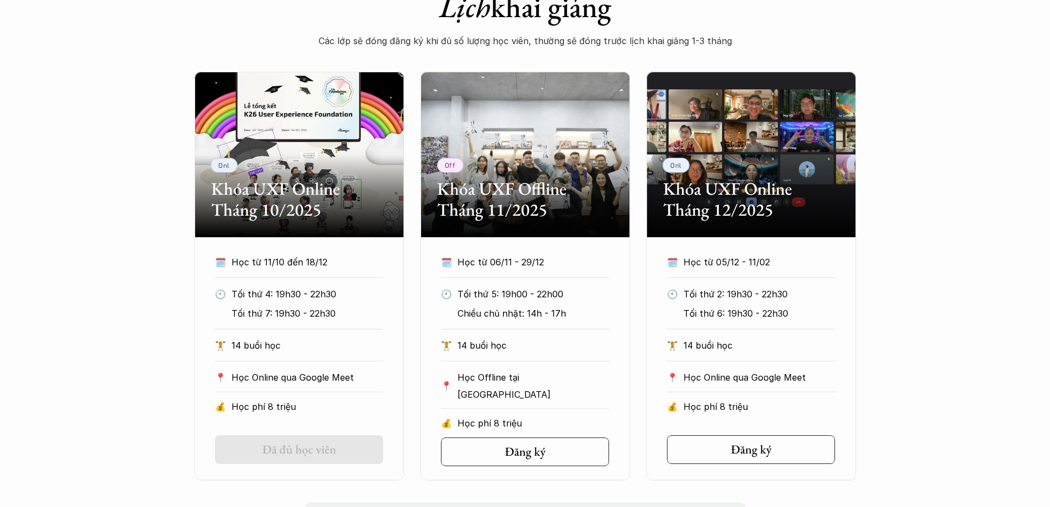
click at [950, 197] on div "Onl Khóa UXF Online Tháng 10/2025 🗓️ Học từ 11/10 đến 18/12 🕙 Tối thứ 4: 19h30 …" at bounding box center [525, 276] width 1050 height 408
click at [552, 130] on div "Off Khóa UXF Offline Tháng 11/2025" at bounding box center [525, 154] width 209 height 165
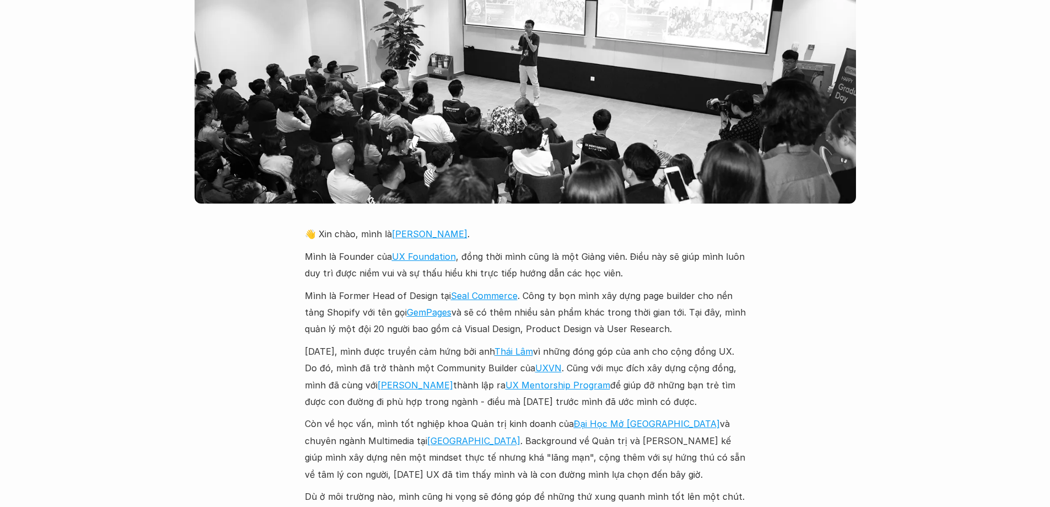
scroll to position [2463, 0]
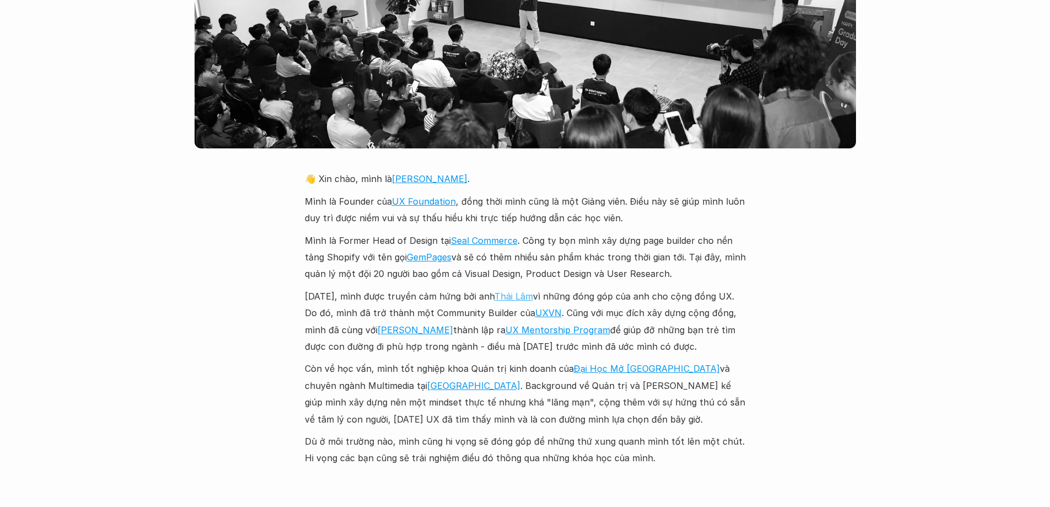
click at [514, 290] on link "Thái Lâm" at bounding box center [513, 295] width 39 height 11
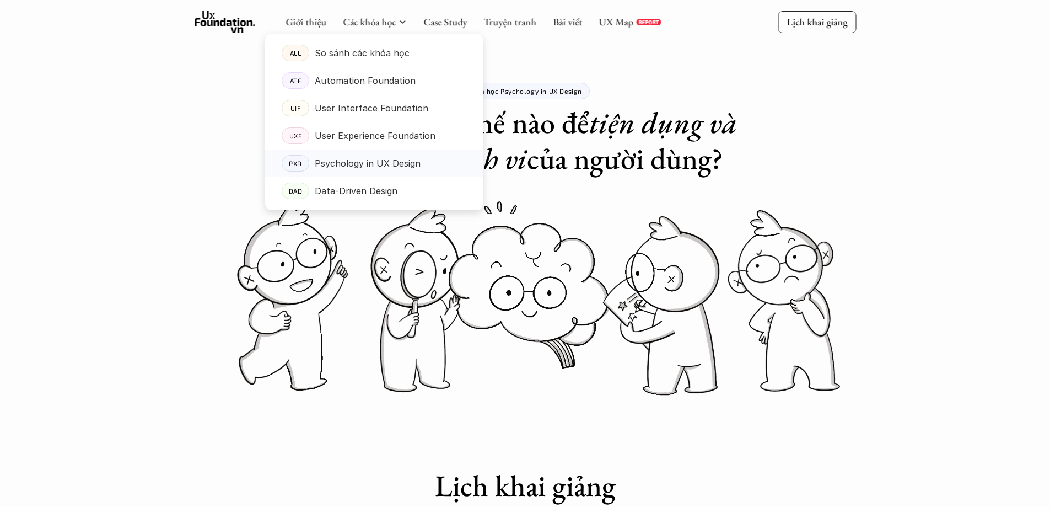
click at [397, 158] on p "Psychology in UX Design" at bounding box center [368, 163] width 106 height 17
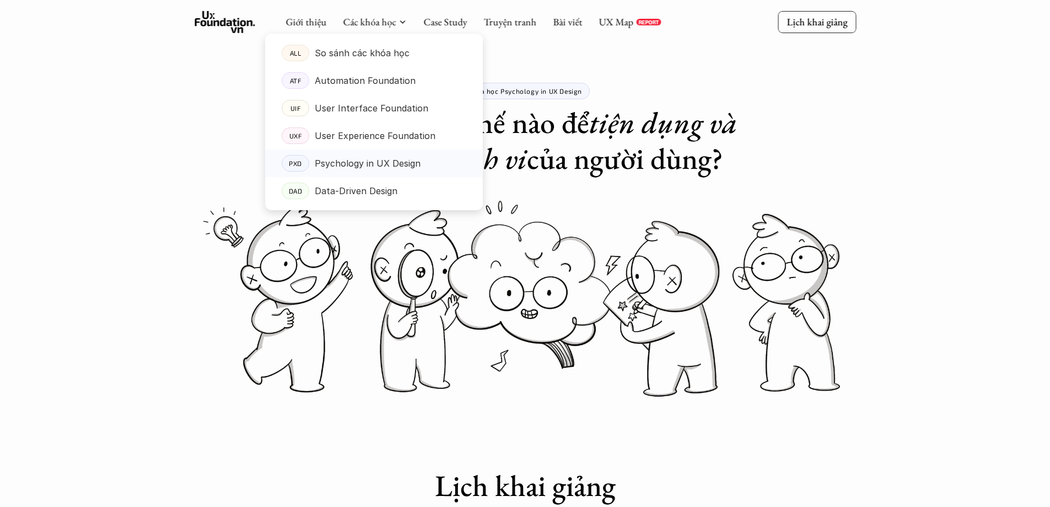
click at [401, 166] on p "Psychology in UX Design" at bounding box center [368, 163] width 106 height 17
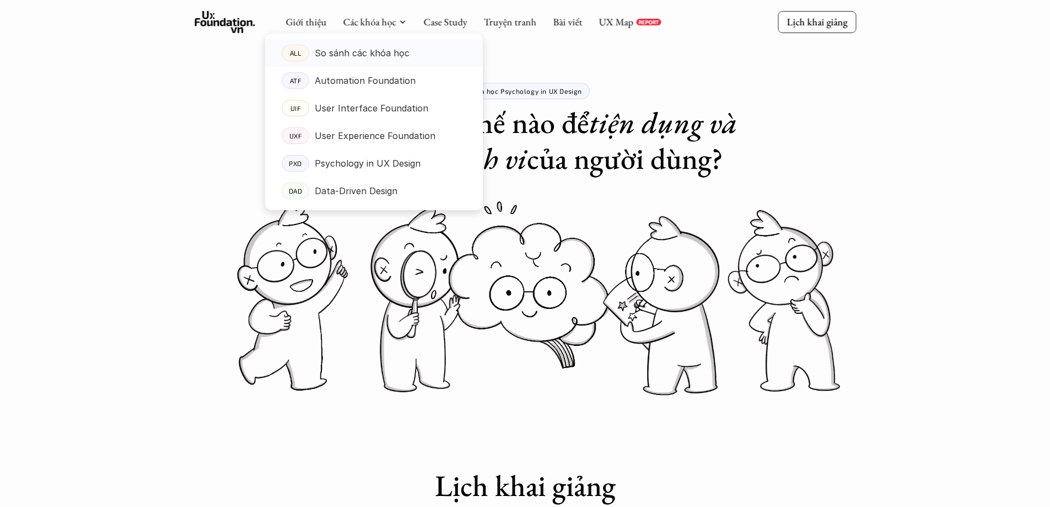
click at [386, 57] on p "So sánh các khóa học" at bounding box center [362, 53] width 95 height 17
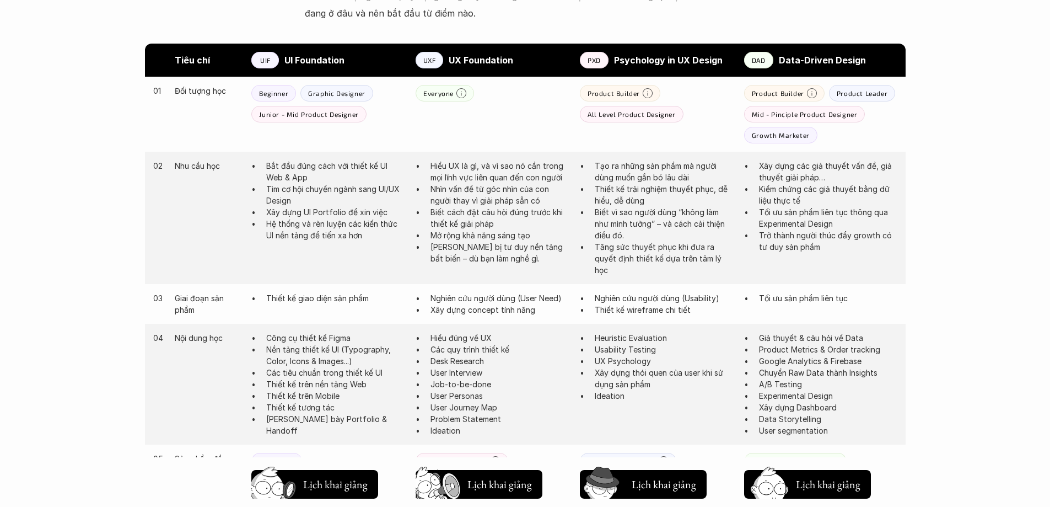
scroll to position [606, 0]
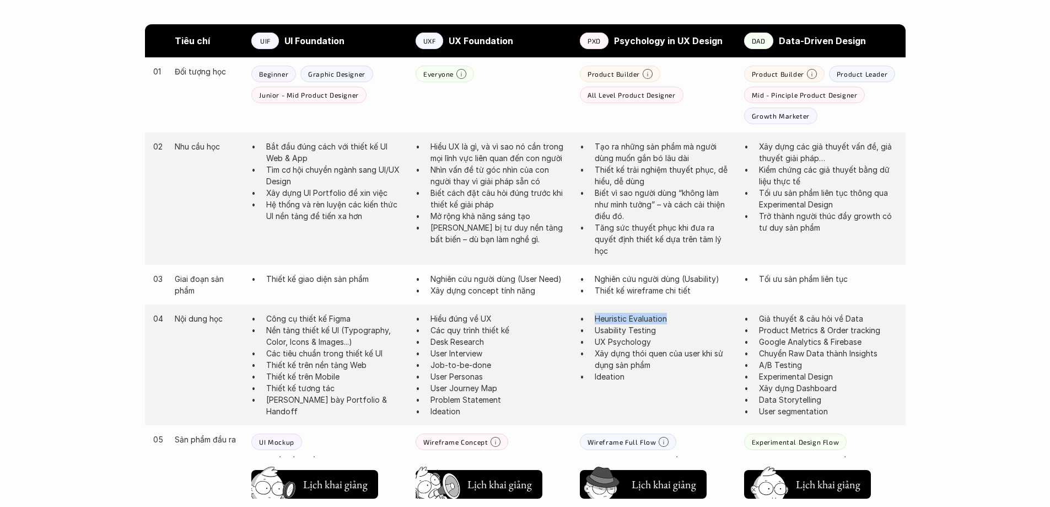
drag, startPoint x: 676, startPoint y: 320, endPoint x: 595, endPoint y: 324, distance: 80.6
click at [595, 324] on p "Heuristic Evaluation" at bounding box center [664, 319] width 138 height 12
click at [588, 324] on div at bounding box center [588, 324] width 0 height 0
click at [624, 329] on p "Usability Testing" at bounding box center [664, 330] width 138 height 12
drag, startPoint x: 674, startPoint y: 331, endPoint x: 596, endPoint y: 334, distance: 77.2
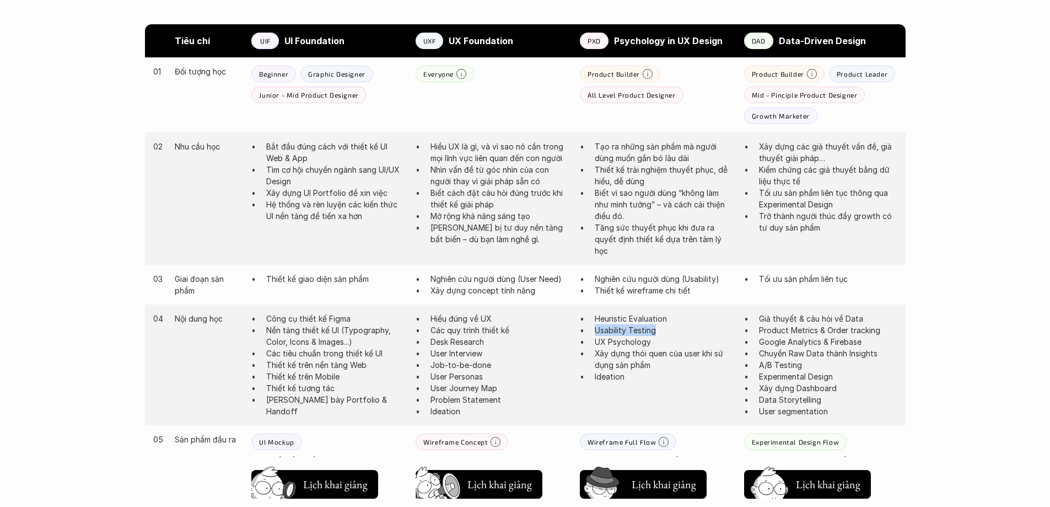
click at [596, 334] on p "Usability Testing" at bounding box center [664, 330] width 138 height 12
click at [589, 335] on div at bounding box center [589, 335] width 0 height 0
click at [530, 335] on p "Các quy trình thiết kế" at bounding box center [499, 330] width 138 height 12
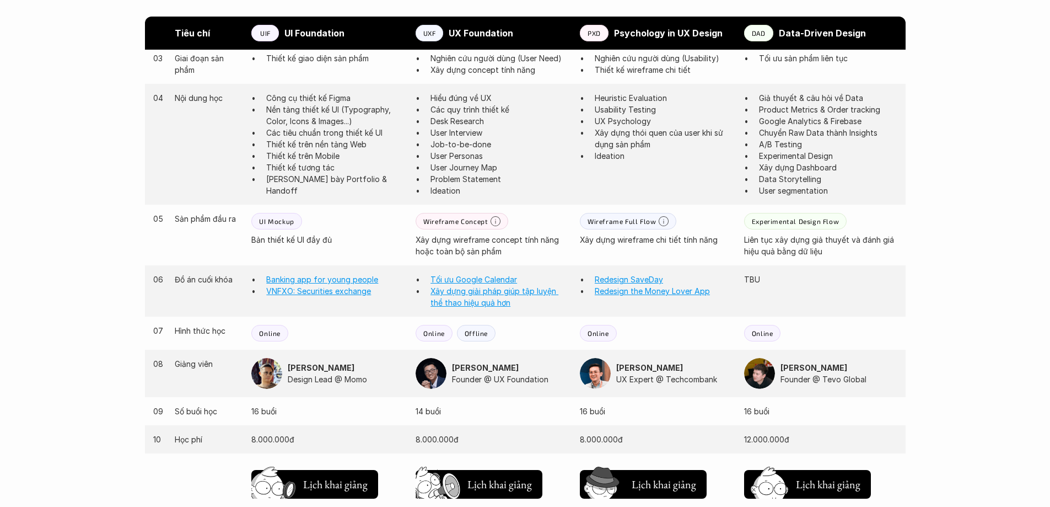
scroll to position [937, 0]
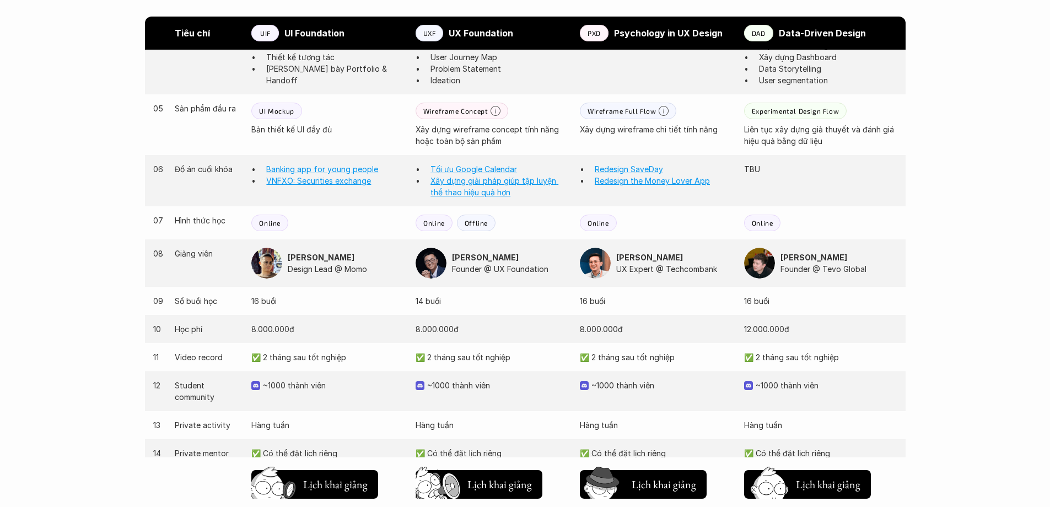
click at [494, 266] on p "Founder @ UX Foundation" at bounding box center [510, 269] width 117 height 12
click at [476, 269] on p "Founder @ UX Foundation" at bounding box center [510, 269] width 117 height 12
click at [500, 270] on p "Founder @ UX Foundation" at bounding box center [510, 269] width 117 height 12
click at [524, 271] on p "Founder @ UX Foundation" at bounding box center [510, 269] width 117 height 12
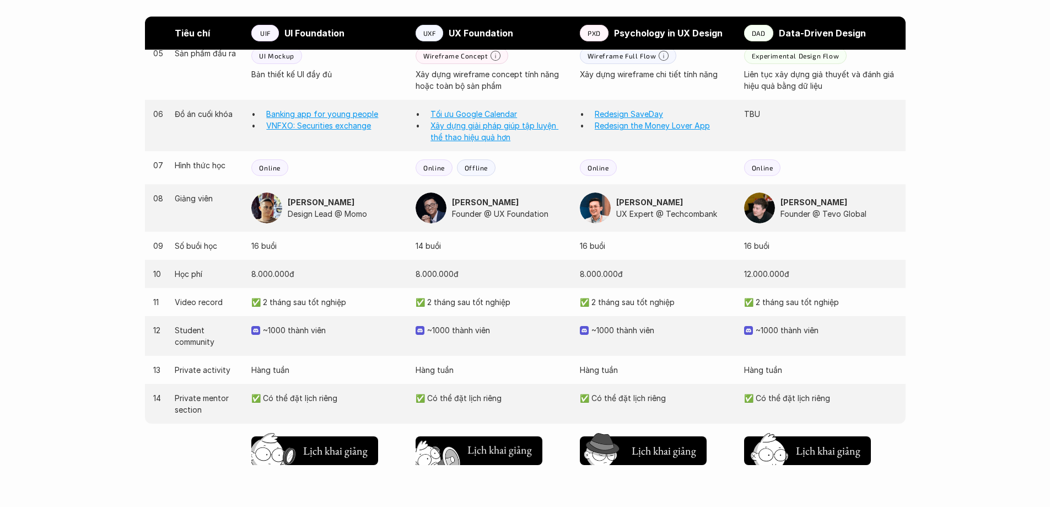
click at [509, 452] on h5 "Lịch khai giảng" at bounding box center [499, 449] width 64 height 15
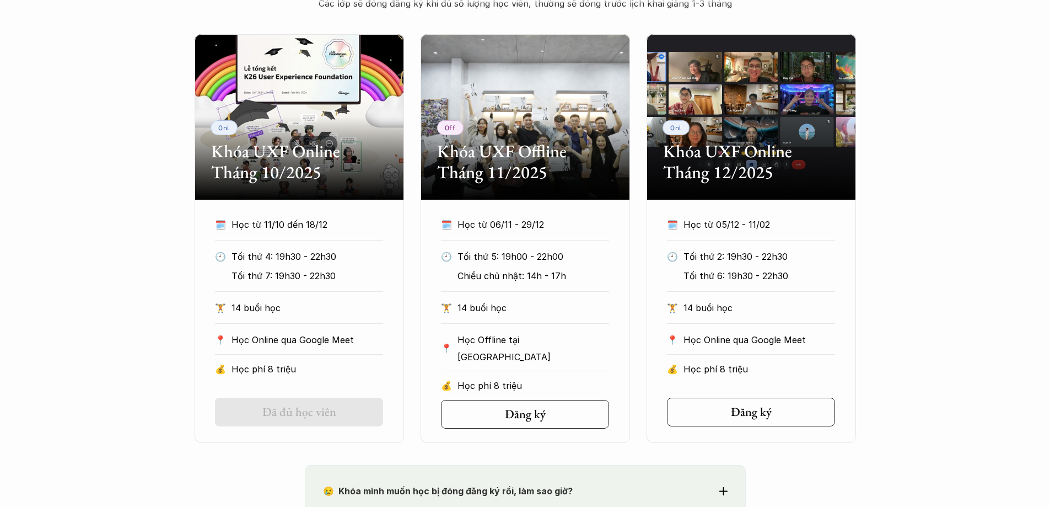
scroll to position [534, 0]
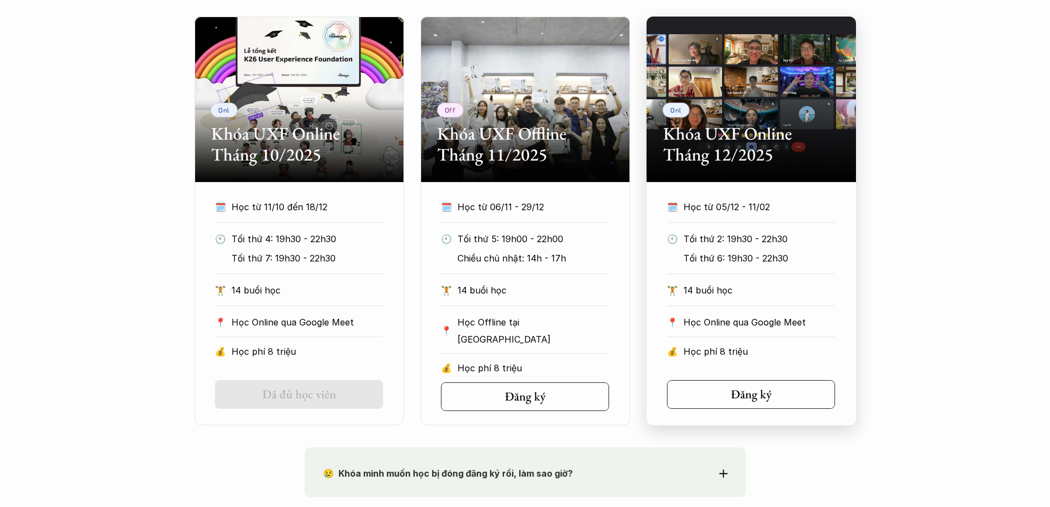
click at [699, 52] on div "Onl Khóa UXF Online Tháng 12/2025" at bounding box center [750, 99] width 209 height 165
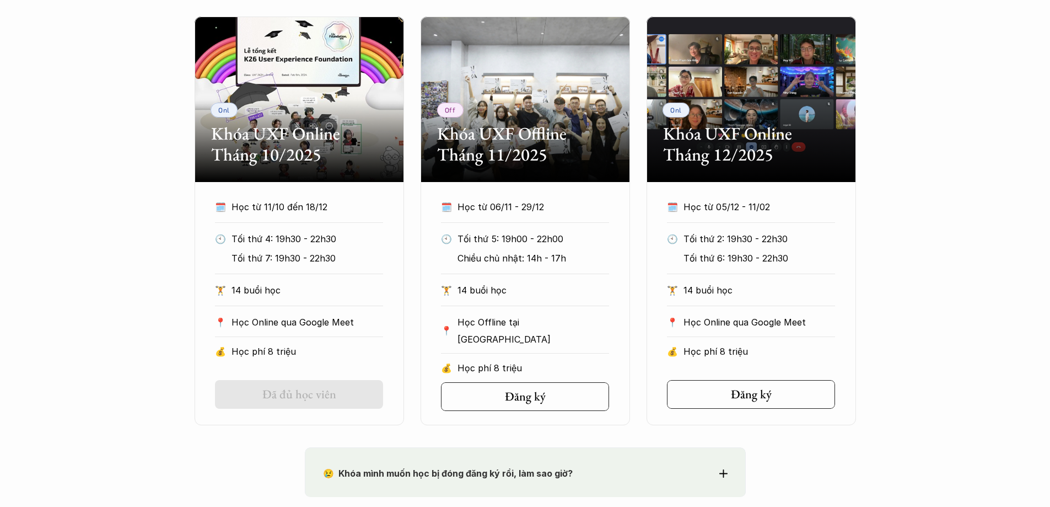
click at [931, 93] on div "Onl Khóa UXF Online Tháng 10/2025 🗓️ Học từ 11/10 đến 18/12 🕙 Tối thứ 4: 19h30 …" at bounding box center [525, 221] width 1050 height 408
click at [121, 148] on div "Onl Khóa UXF Online Tháng 10/2025 🗓️ Học từ 11/10 đến 18/12 🕙 Tối thứ 4: 19h30 …" at bounding box center [525, 221] width 1050 height 408
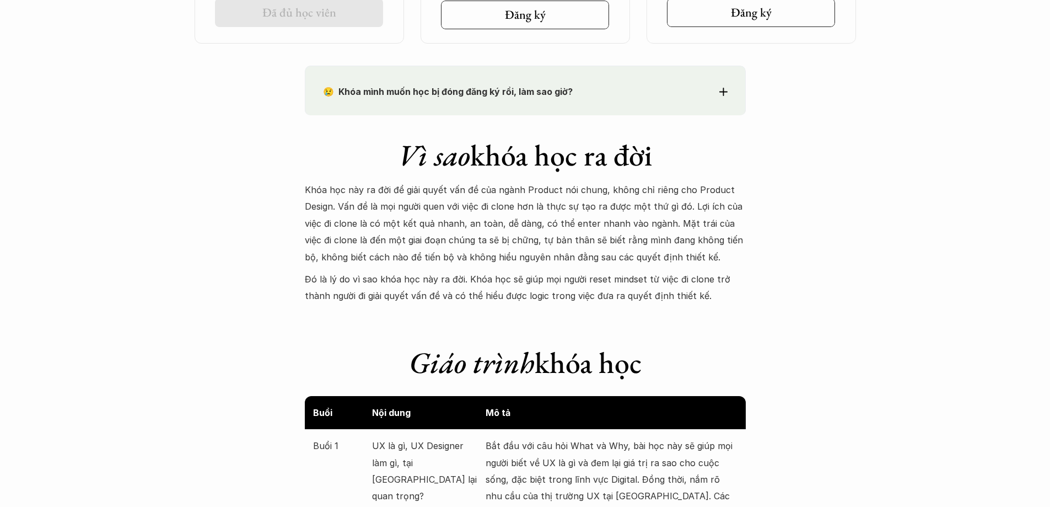
scroll to position [974, 0]
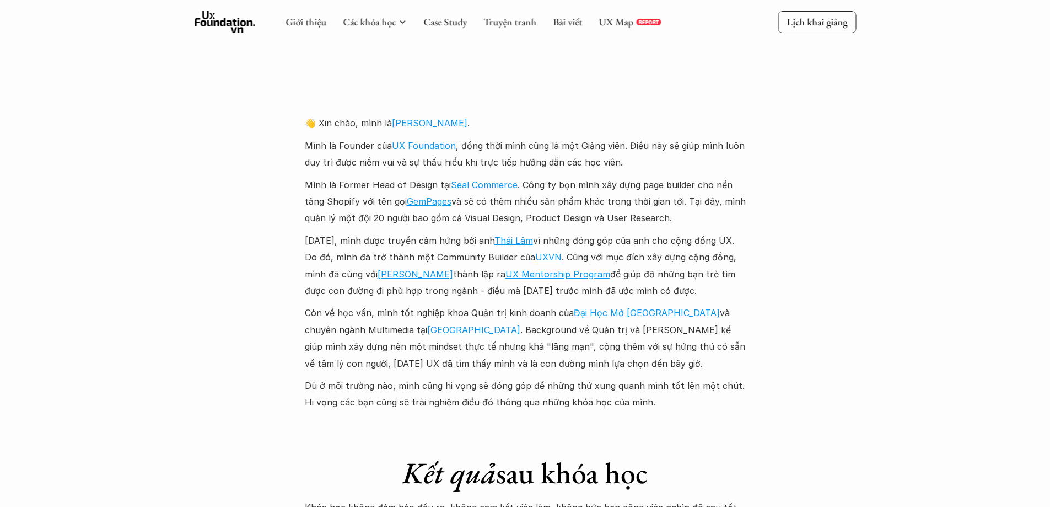
scroll to position [2518, 0]
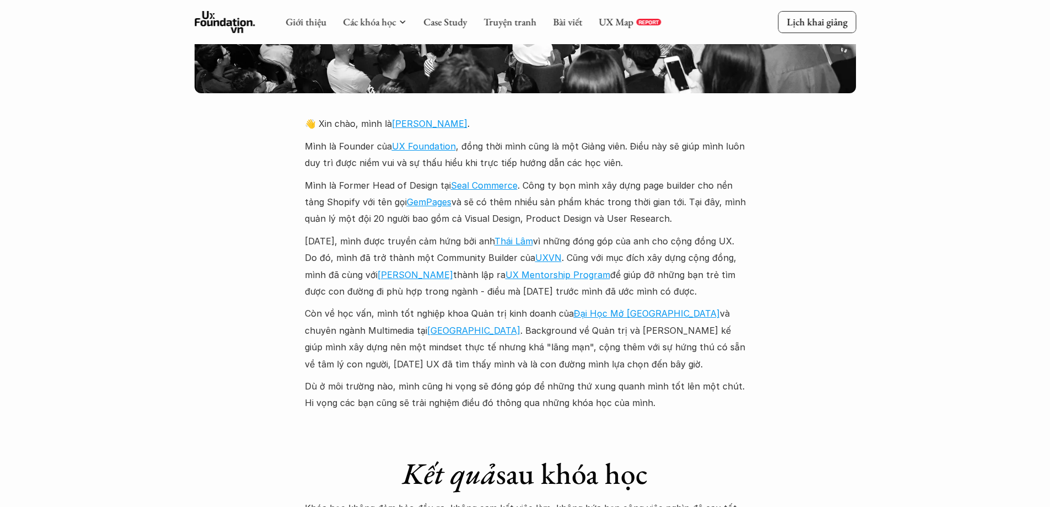
click at [144, 171] on div "Giới thiệu Các khóa học Case Study Truyện tranh Bài viết UX Map REPORT Lịch kha…" at bounding box center [525, 332] width 1050 height 5700
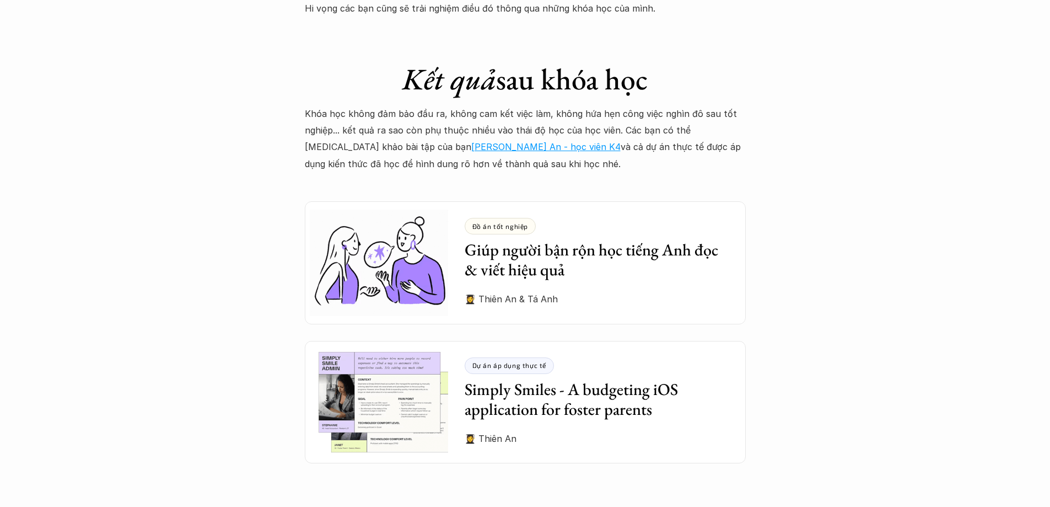
scroll to position [2967, 0]
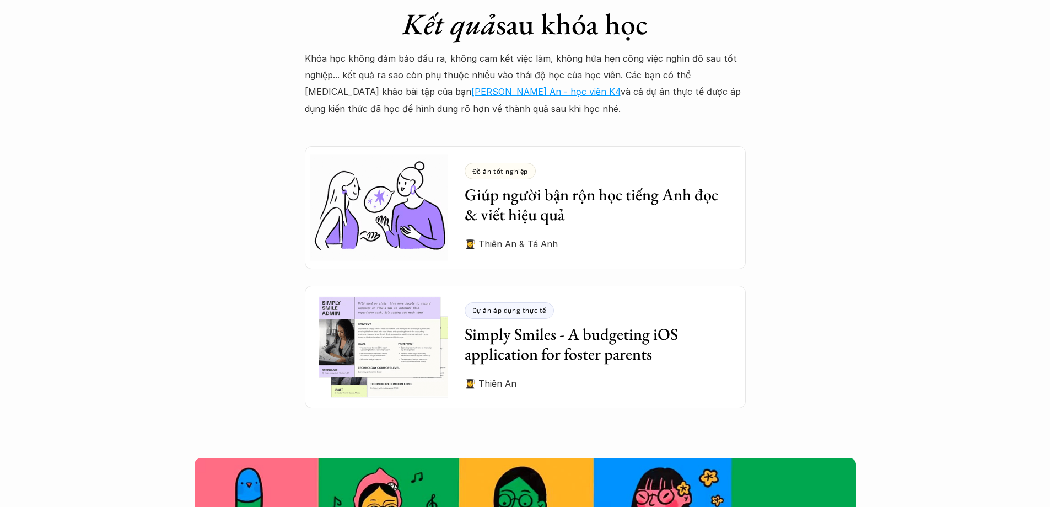
click at [558, 190] on h3 "Giúp người bận rộn học tiếng Anh đọc & viết hiệu quả" at bounding box center [597, 205] width 265 height 40
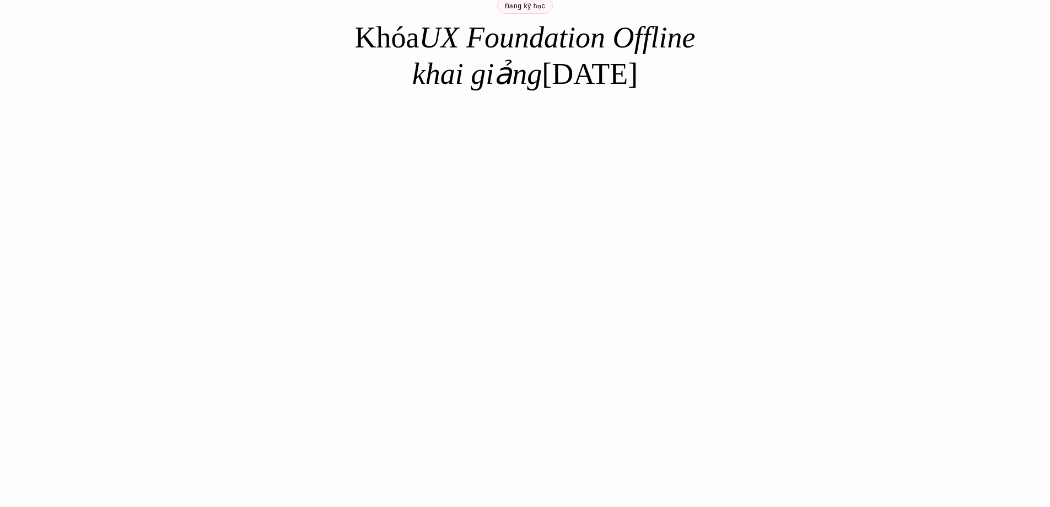
scroll to position [361, 0]
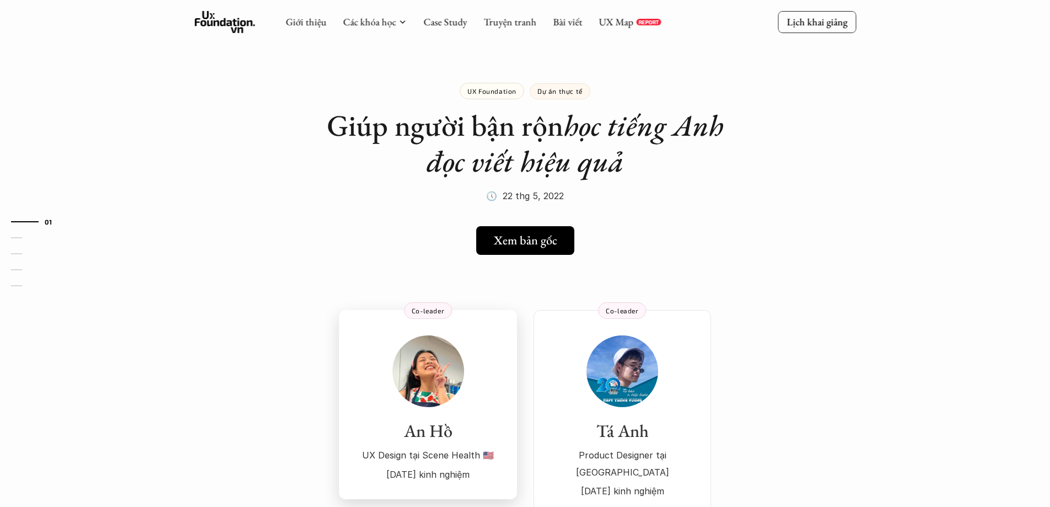
click at [433, 376] on img at bounding box center [428, 371] width 72 height 72
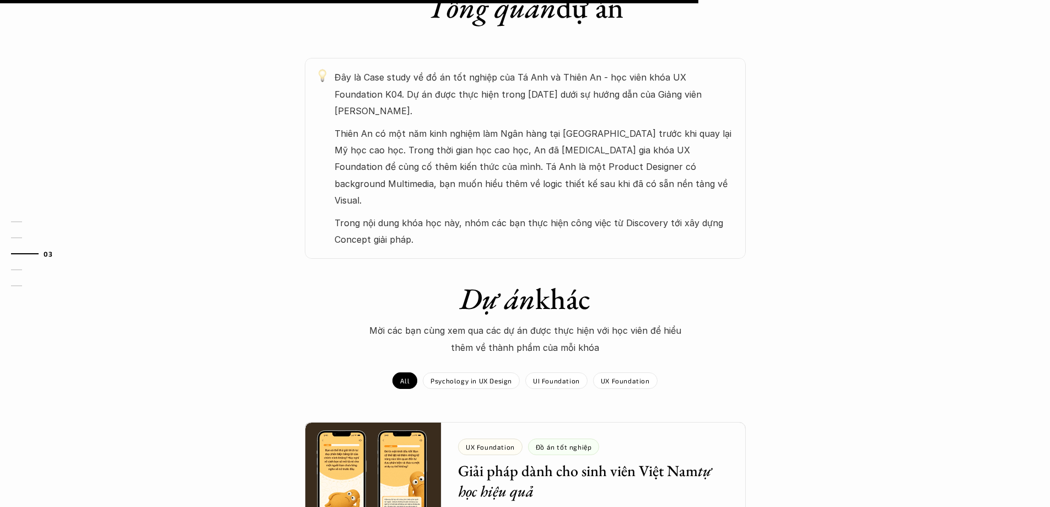
scroll to position [661, 0]
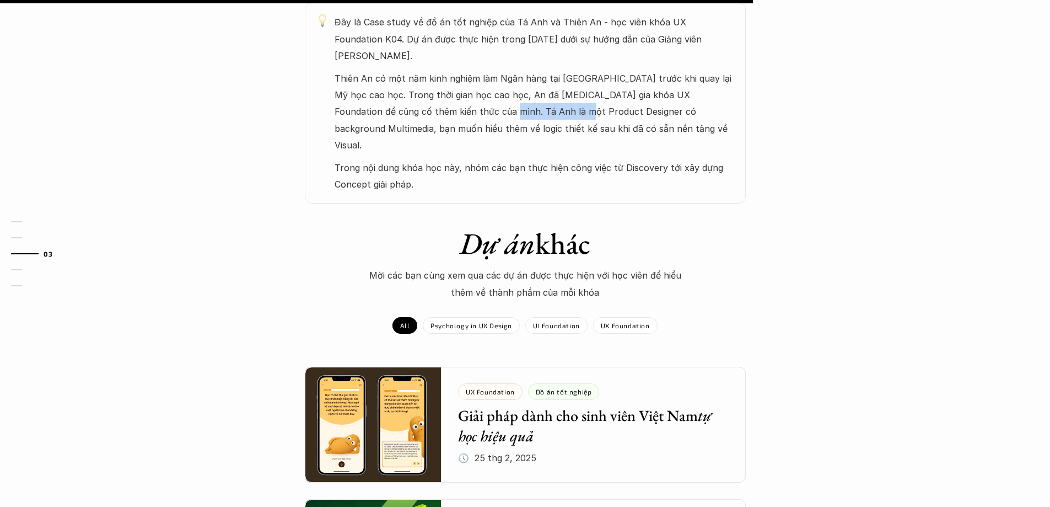
drag, startPoint x: 456, startPoint y: 95, endPoint x: 529, endPoint y: 95, distance: 72.8
click at [529, 95] on p "Thiên An có một năm kinh nghiệm làm Ngân hàng tại [GEOGRAPHIC_DATA] trước khi q…" at bounding box center [535, 112] width 400 height 84
click at [527, 96] on p "Thiên An có một năm kinh nghiệm làm Ngân hàng tại [GEOGRAPHIC_DATA] trước khi q…" at bounding box center [535, 112] width 400 height 84
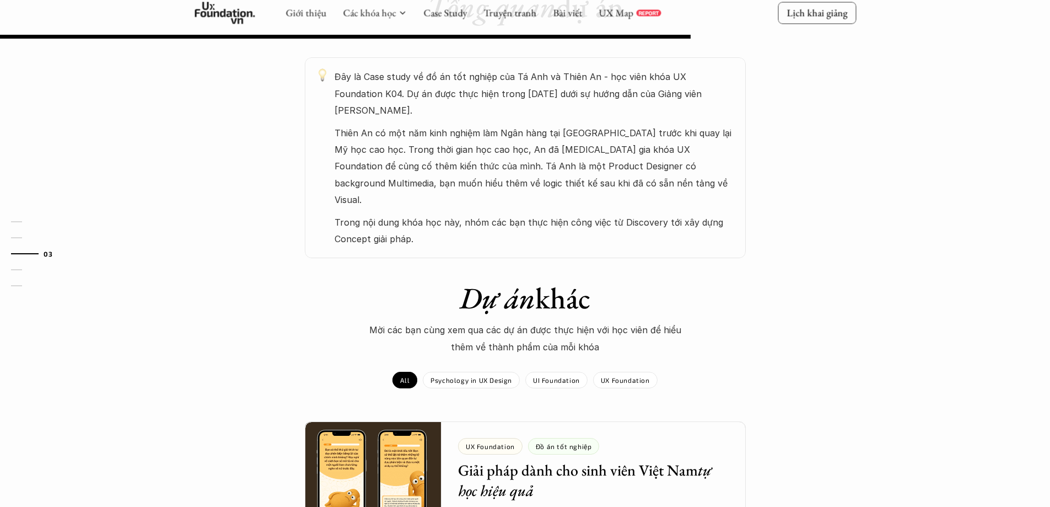
scroll to position [606, 0]
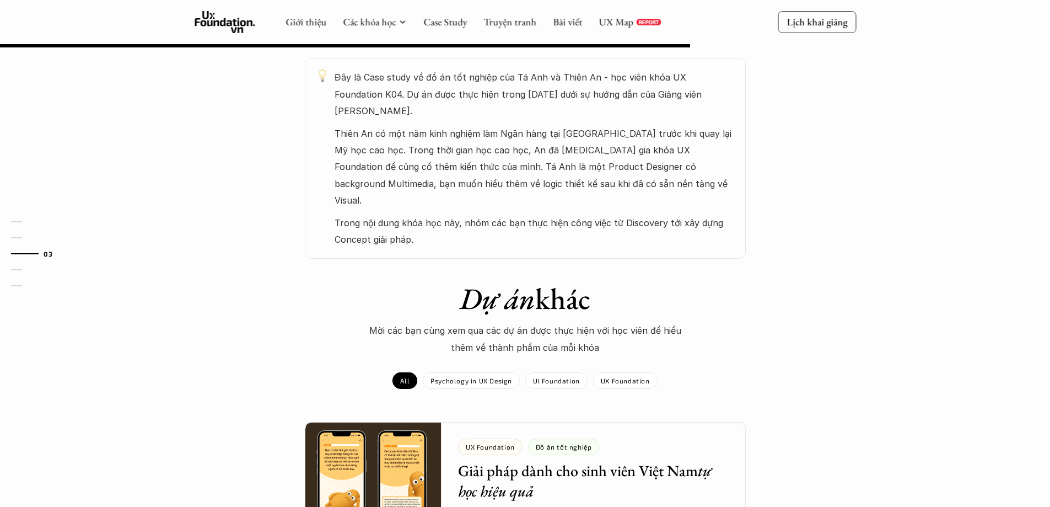
click at [578, 125] on p "Thiên An có một năm kinh nghiệm làm Ngân hàng tại [GEOGRAPHIC_DATA] trước khi q…" at bounding box center [535, 167] width 400 height 84
click at [464, 214] on p "Trong nội dung khóa học này, nhóm các bạn thực hiện công việc từ Discovery tới …" at bounding box center [535, 231] width 400 height 34
click at [370, 214] on p "Trong nội dung khóa học này, nhóm các bạn thực hiện công việc từ Discovery tới …" at bounding box center [535, 231] width 400 height 34
click at [468, 279] on em "Dự án" at bounding box center [498, 298] width 76 height 39
click at [605, 169] on p "Thiên An có một năm kinh nghiệm làm Ngân hàng tại [GEOGRAPHIC_DATA] trước khi q…" at bounding box center [535, 167] width 400 height 84
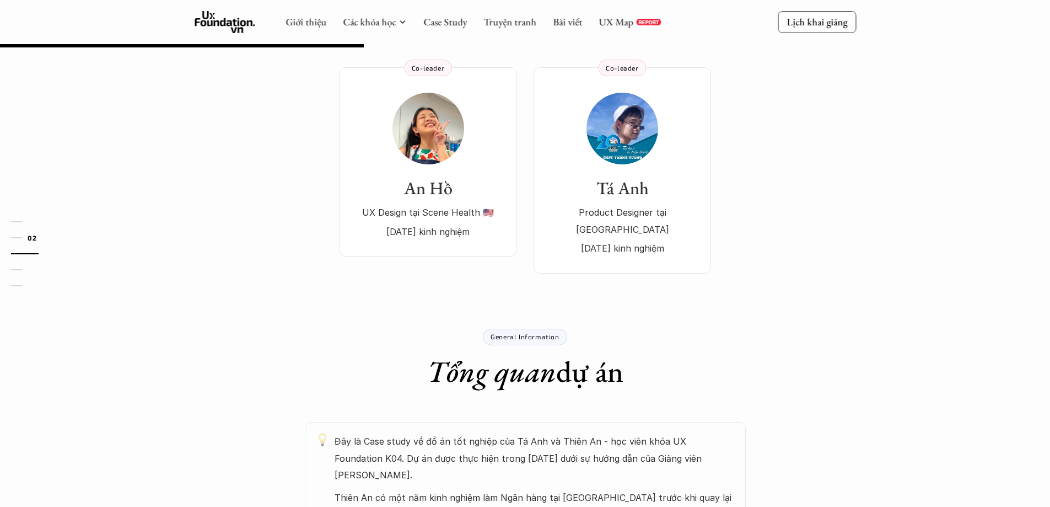
scroll to position [110, 0]
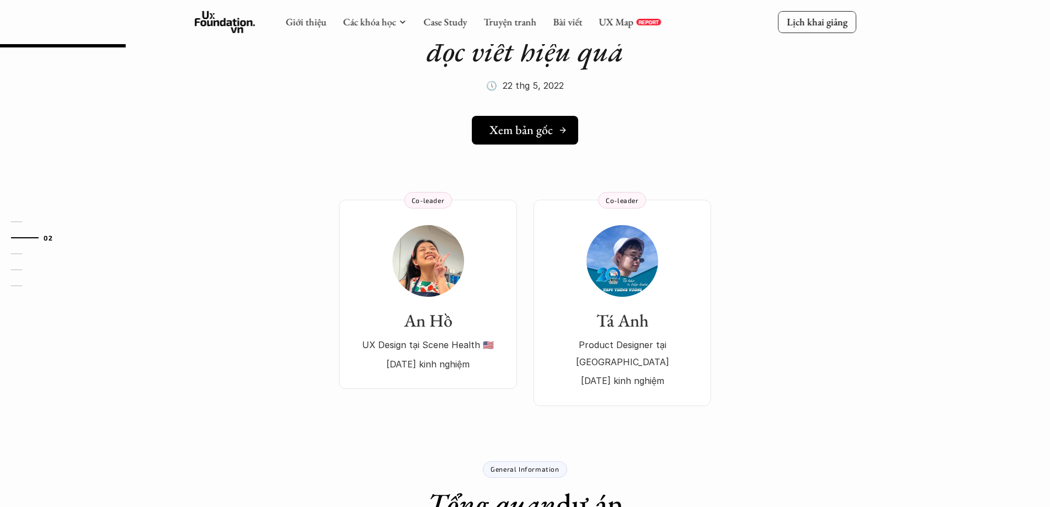
click at [526, 127] on h5 "Xem bản gốc" at bounding box center [520, 130] width 63 height 14
